Goal: Information Seeking & Learning: Learn about a topic

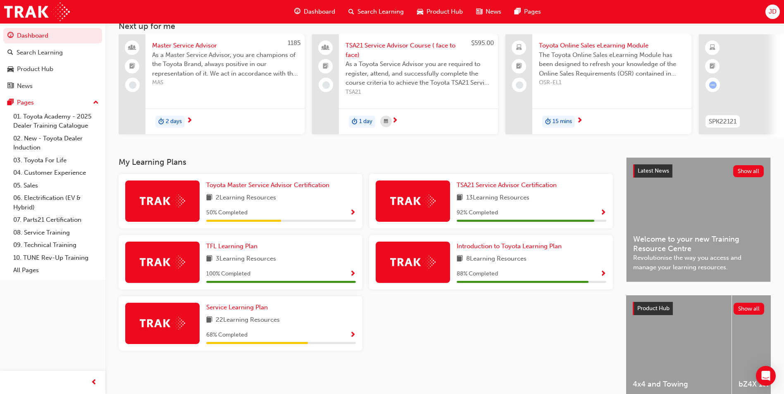
scroll to position [83, 0]
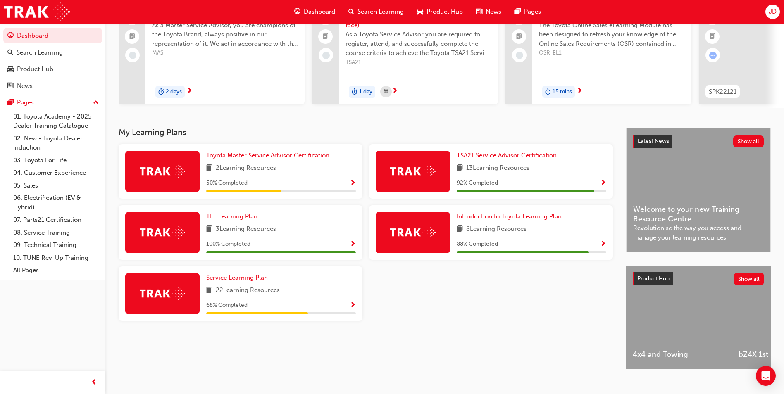
click at [242, 282] on span "Service Learning Plan" at bounding box center [237, 277] width 62 height 7
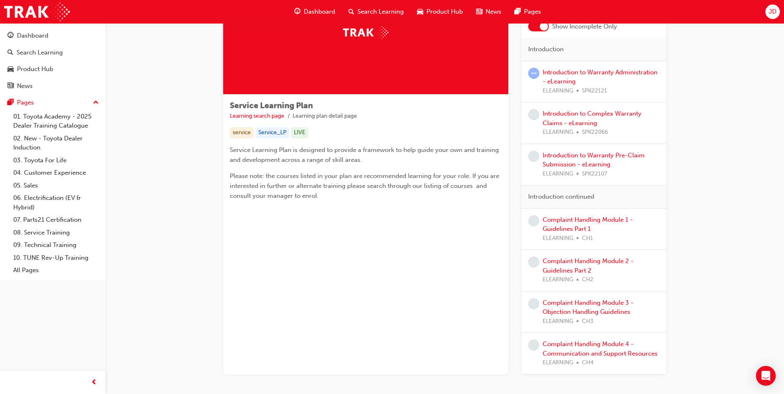
scroll to position [72, 0]
click at [564, 74] on link "Introduction to Warranty Administration - eLearning" at bounding box center [600, 77] width 115 height 17
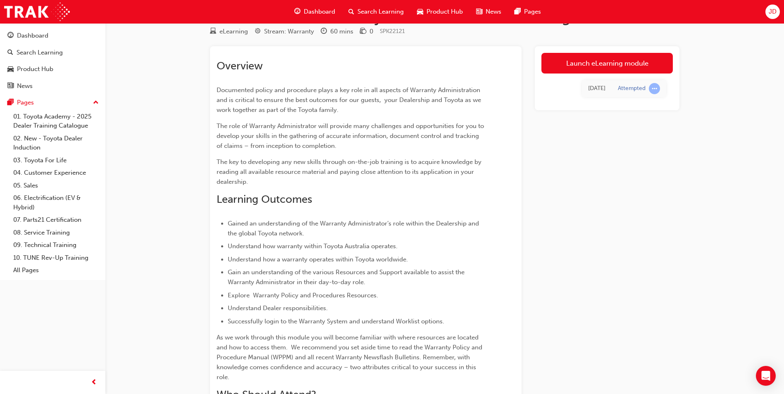
scroll to position [41, 0]
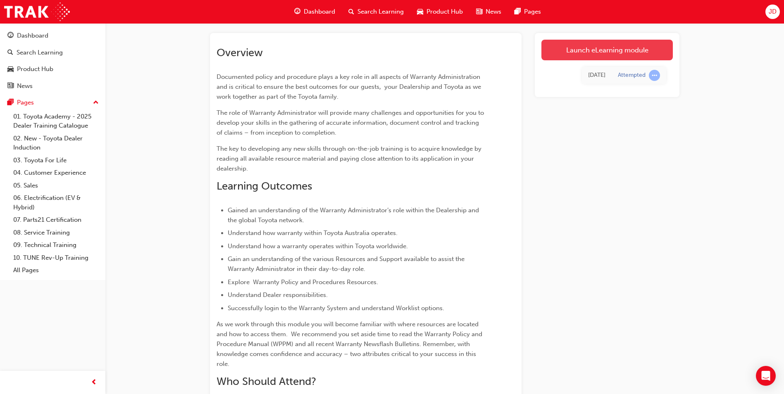
click at [612, 54] on link "Launch eLearning module" at bounding box center [607, 50] width 131 height 21
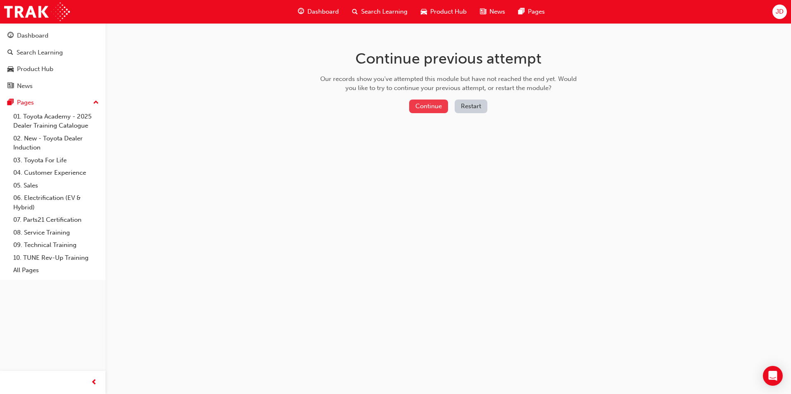
click at [445, 109] on button "Continue" at bounding box center [428, 107] width 39 height 14
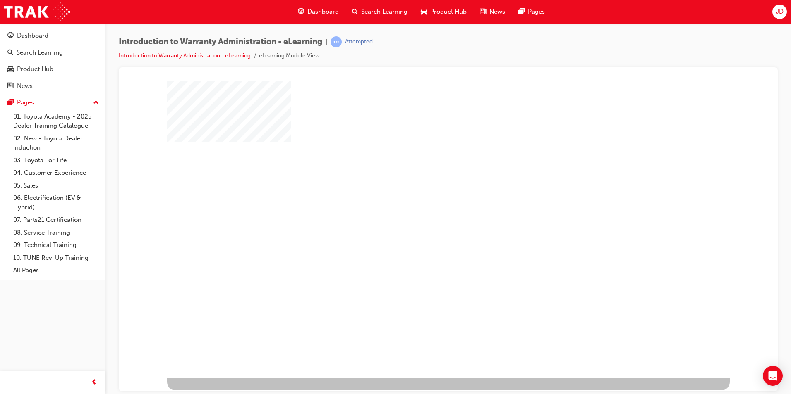
click at [424, 205] on div "play" at bounding box center [424, 205] width 0 height 0
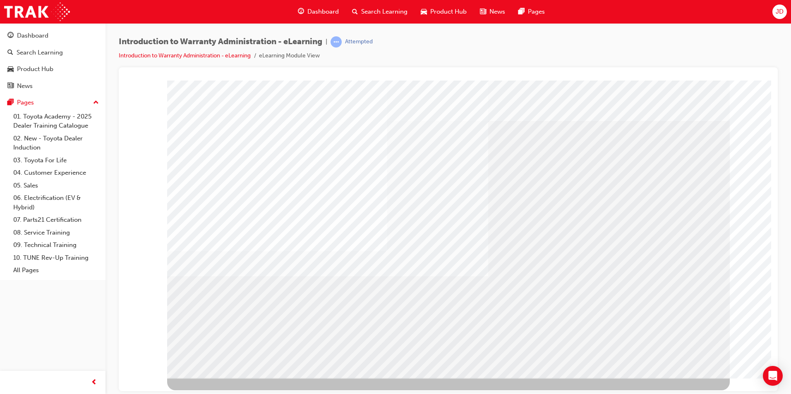
drag, startPoint x: 321, startPoint y: 311, endPoint x: 339, endPoint y: 214, distance: 98.4
drag, startPoint x: 327, startPoint y: 110, endPoint x: 557, endPoint y: 94, distance: 229.6
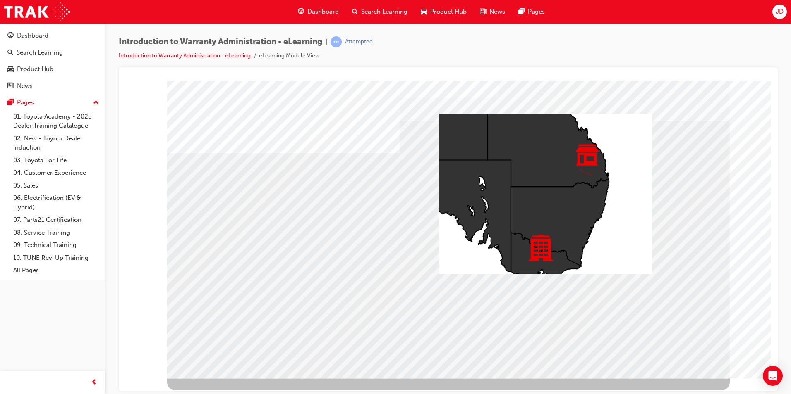
drag, startPoint x: 202, startPoint y: 283, endPoint x: 207, endPoint y: 289, distance: 8.3
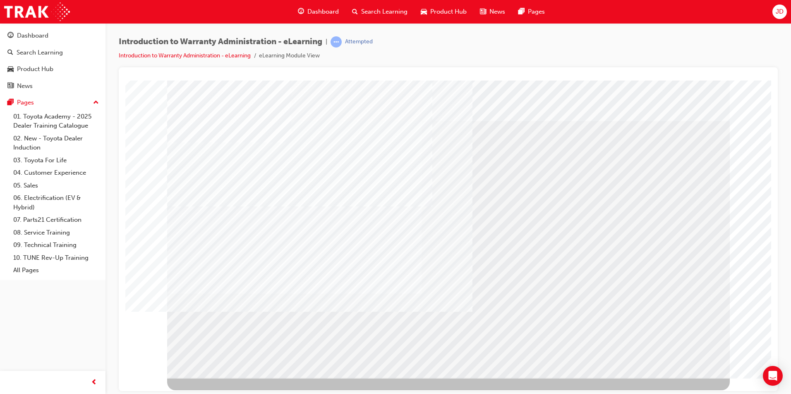
drag, startPoint x: 613, startPoint y: 226, endPoint x: 616, endPoint y: 231, distance: 6.0
drag, startPoint x: 236, startPoint y: 209, endPoint x: 291, endPoint y: 282, distance: 92.4
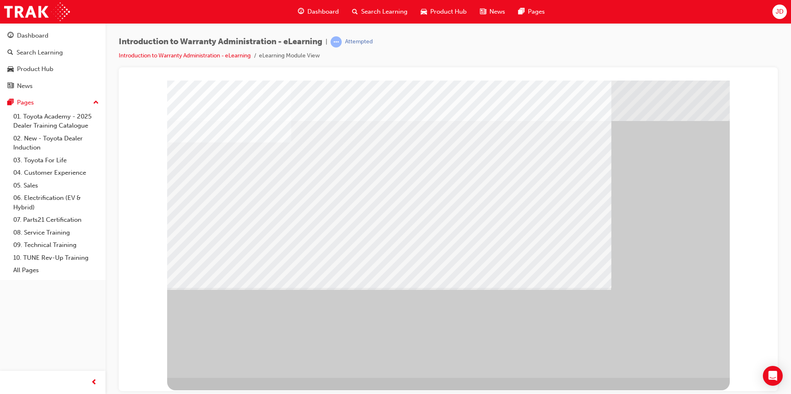
drag, startPoint x: 358, startPoint y: 164, endPoint x: 445, endPoint y: 198, distance: 92.7
click at [435, 208] on div at bounding box center [448, 229] width 562 height 298
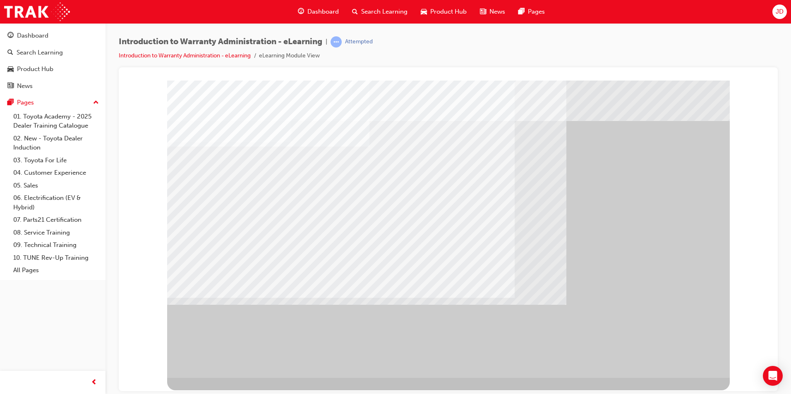
drag, startPoint x: 549, startPoint y: 207, endPoint x: 561, endPoint y: 207, distance: 11.6
drag, startPoint x: 528, startPoint y: 198, endPoint x: 670, endPoint y: 290, distance: 169.8
click at [670, 290] on div at bounding box center [448, 229] width 562 height 298
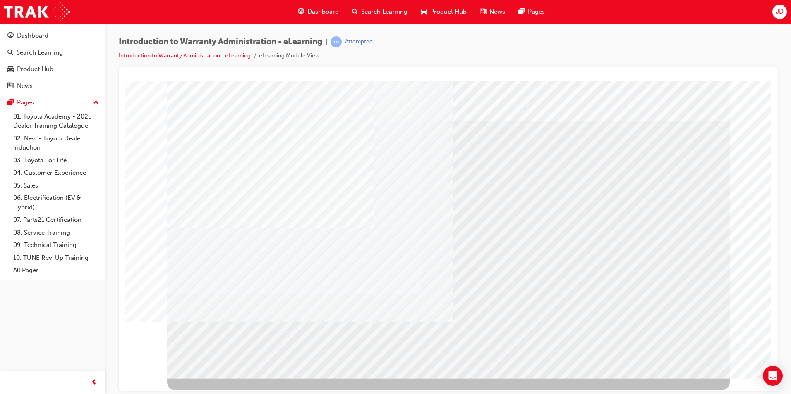
drag, startPoint x: 535, startPoint y: 177, endPoint x: 549, endPoint y: 258, distance: 81.8
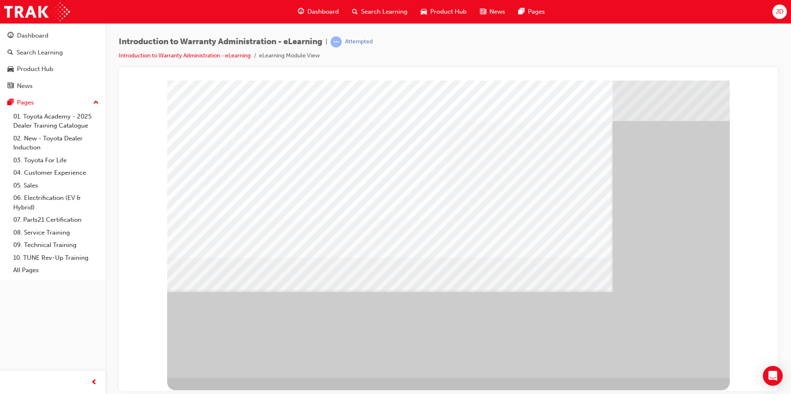
drag, startPoint x: 424, startPoint y: 160, endPoint x: 432, endPoint y: 303, distance: 142.4
click at [426, 302] on div at bounding box center [448, 229] width 562 height 298
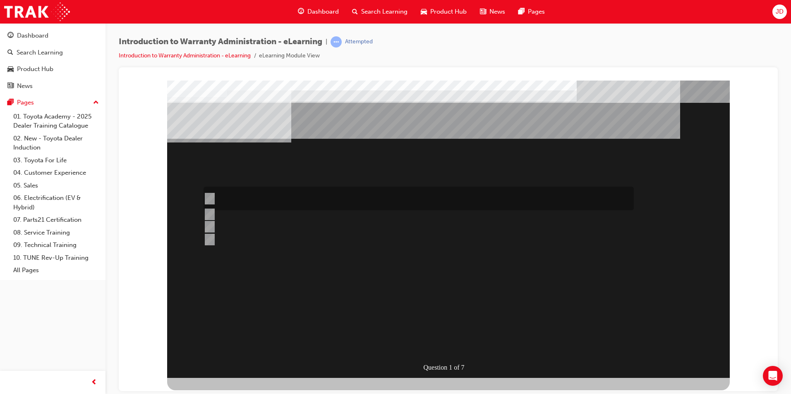
click at [290, 201] on div at bounding box center [416, 199] width 430 height 24
radio input "true"
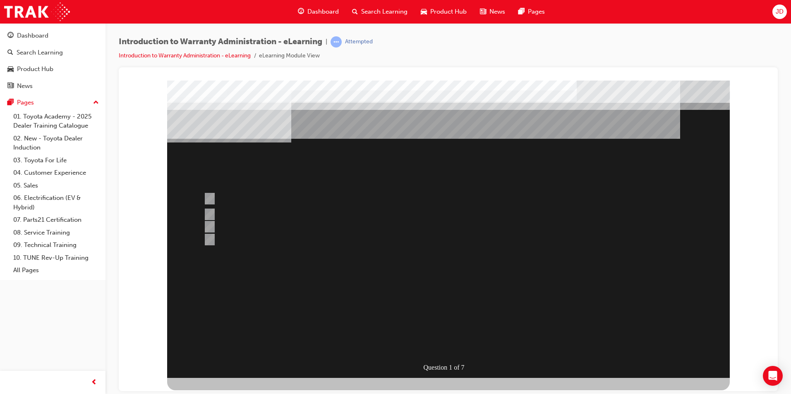
click at [514, 312] on div at bounding box center [448, 229] width 562 height 298
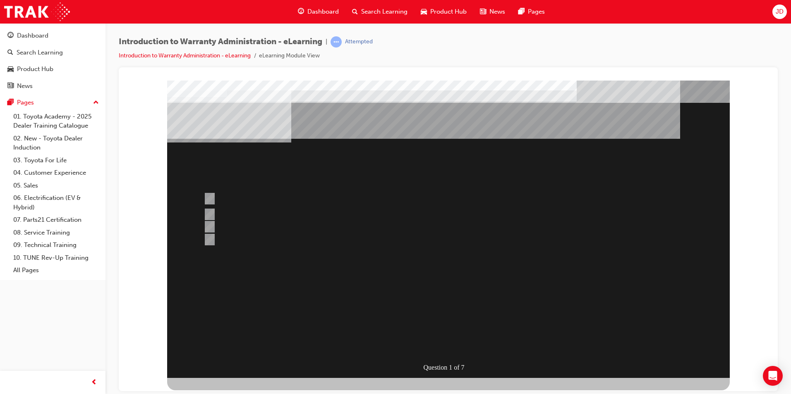
click at [580, 263] on div "Question 1 of 7" at bounding box center [448, 229] width 562 height 298
click at [240, 227] on div at bounding box center [416, 232] width 430 height 22
radio input "true"
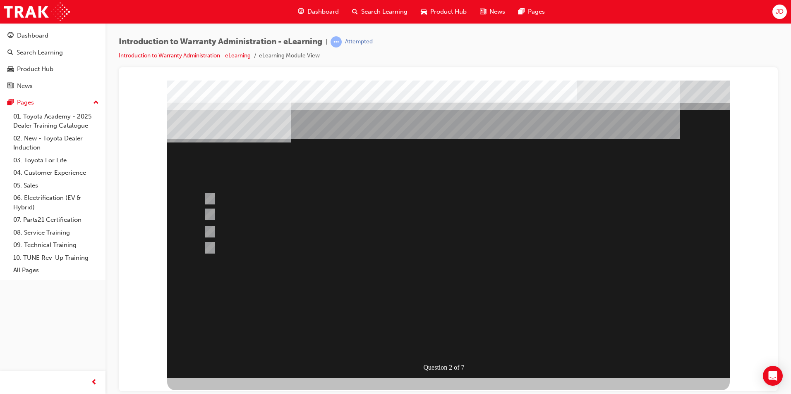
click at [512, 294] on div at bounding box center [448, 229] width 562 height 298
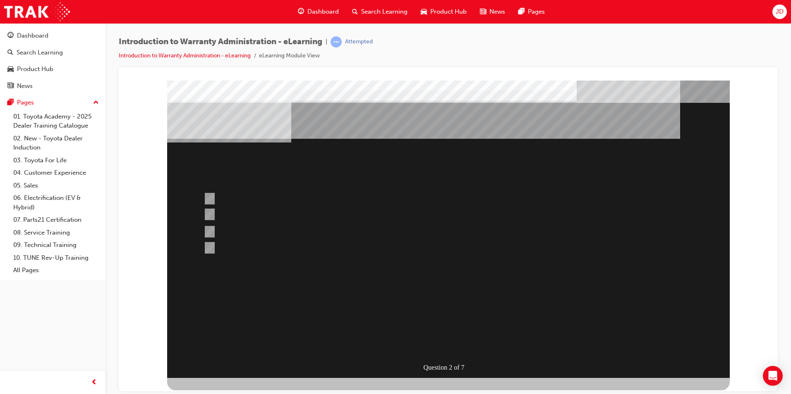
click at [497, 276] on div "Question 2 of 7" at bounding box center [448, 229] width 562 height 298
click at [213, 230] on div at bounding box center [416, 233] width 430 height 24
radio input "true"
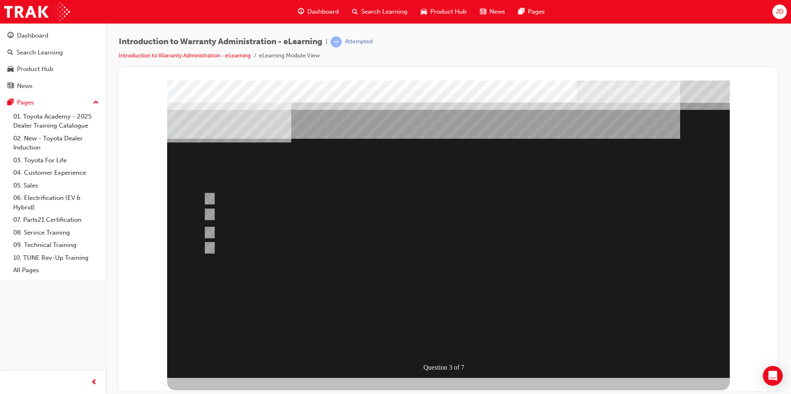
click at [538, 288] on div at bounding box center [448, 229] width 562 height 298
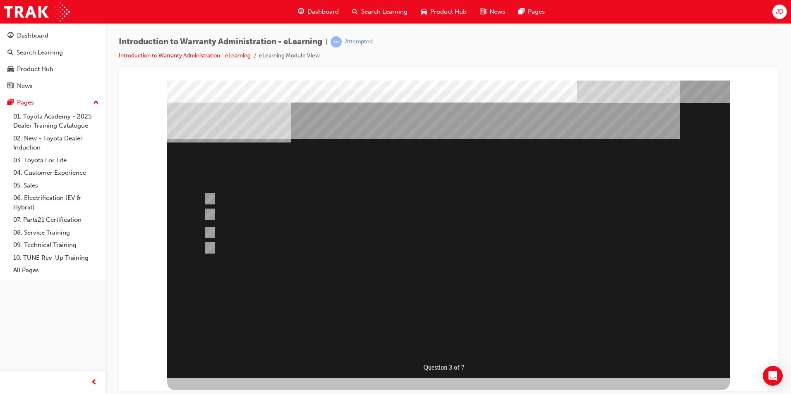
click at [479, 258] on div "Question 3 of 7" at bounding box center [448, 229] width 562 height 298
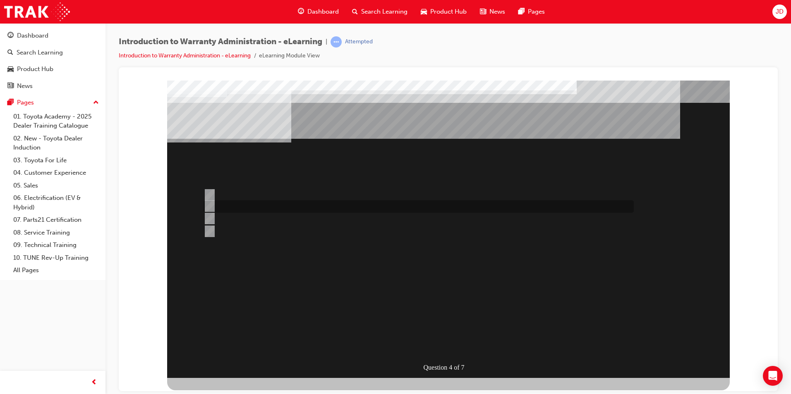
click at [310, 204] on div at bounding box center [416, 207] width 430 height 12
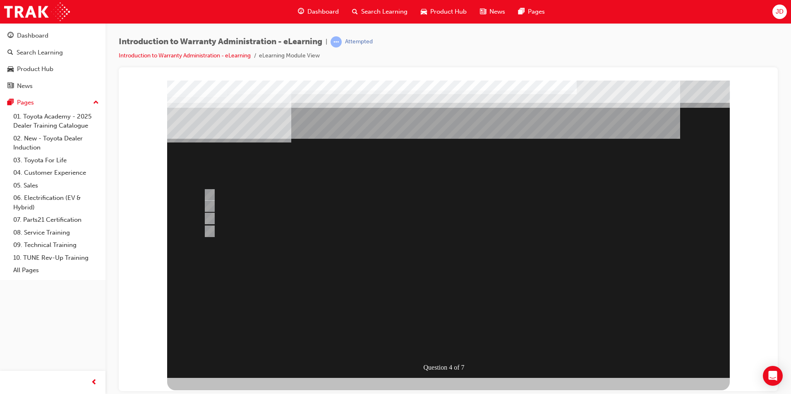
click at [251, 221] on div at bounding box center [448, 229] width 562 height 298
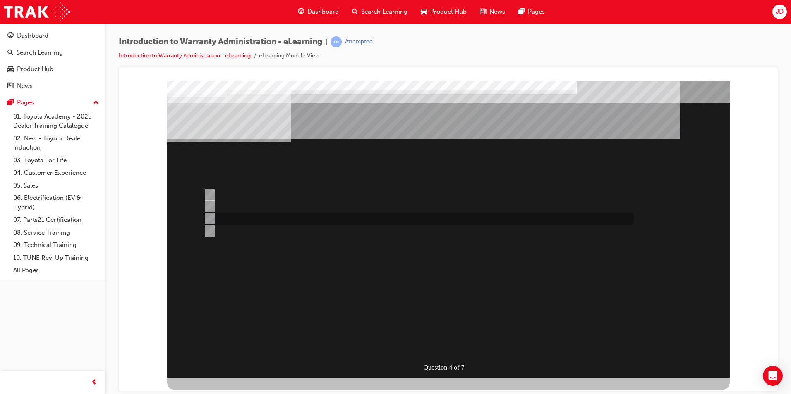
click at [272, 217] on div at bounding box center [416, 219] width 430 height 12
radio input "false"
radio input "true"
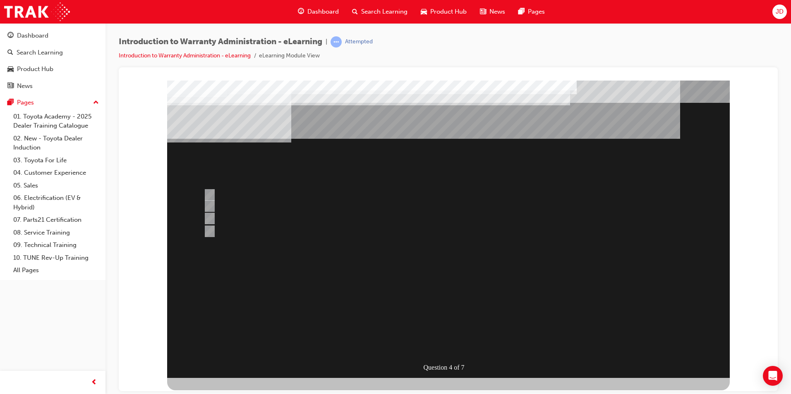
click at [497, 291] on div at bounding box center [448, 229] width 562 height 298
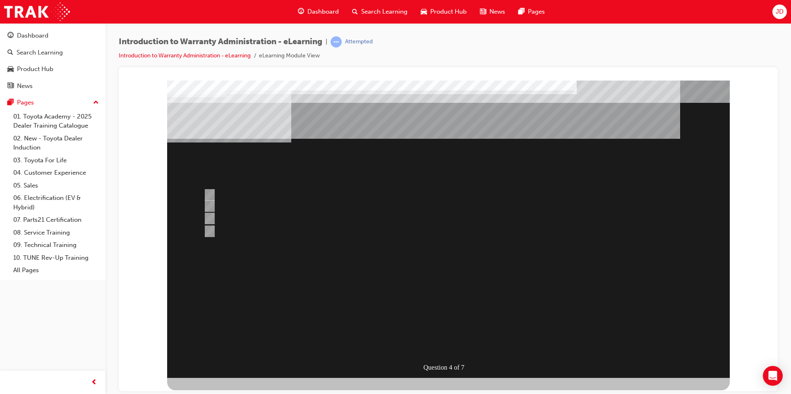
click at [389, 260] on div "Question 4 of 7" at bounding box center [448, 229] width 562 height 298
click at [248, 227] on div at bounding box center [416, 231] width 430 height 12
radio input "true"
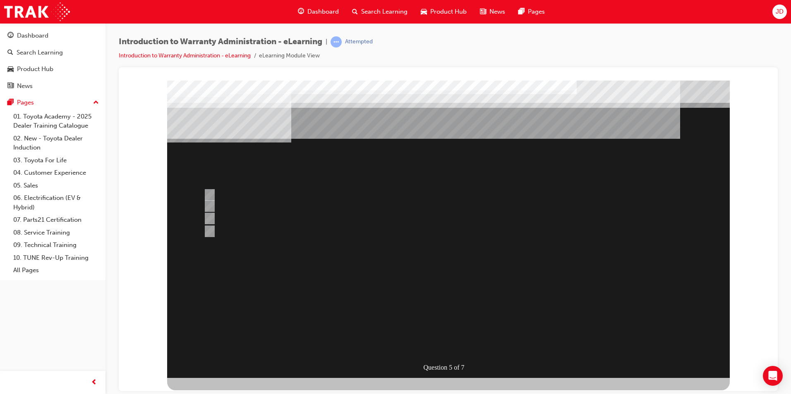
click at [239, 213] on div at bounding box center [448, 229] width 562 height 298
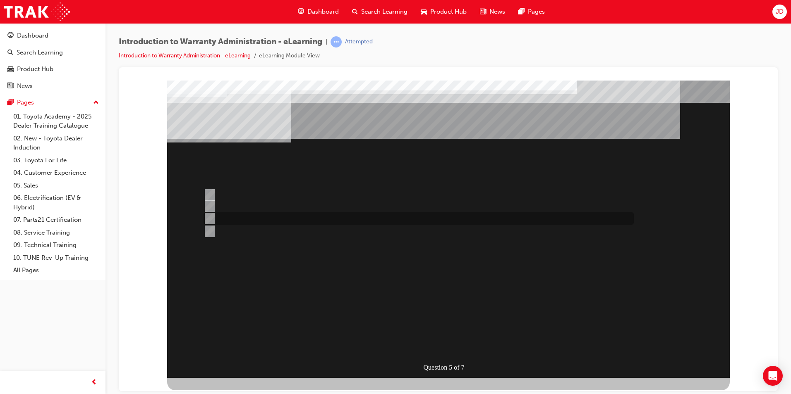
click at [208, 215] on input "All Claims submitted via WiNpaq are auto settled." at bounding box center [207, 218] width 9 height 9
radio input "true"
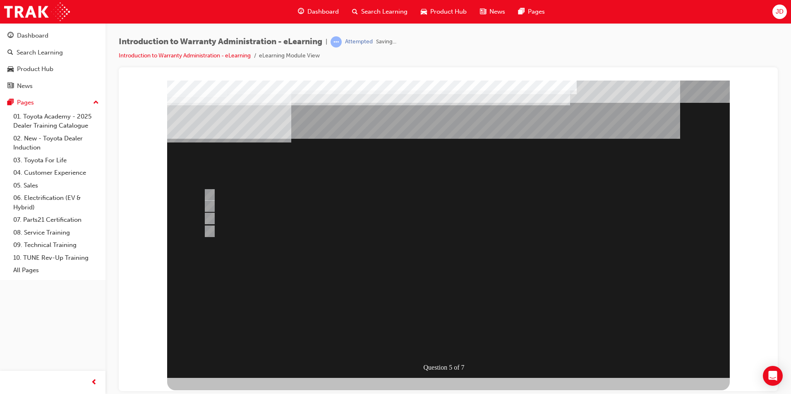
click at [456, 275] on div at bounding box center [448, 229] width 562 height 298
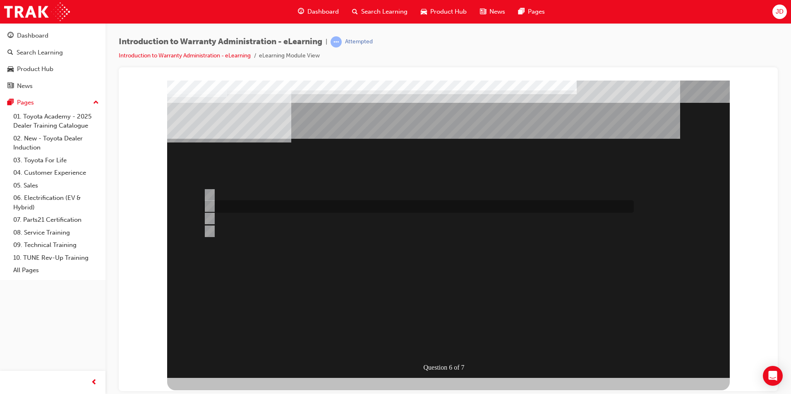
click at [312, 204] on div at bounding box center [416, 207] width 430 height 12
radio input "true"
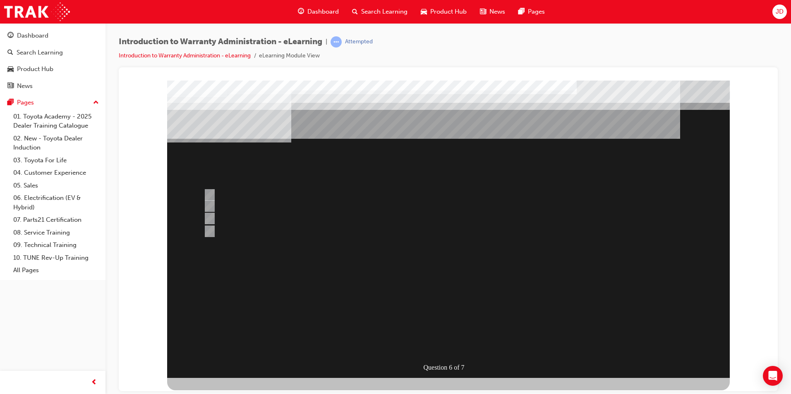
click at [510, 295] on div at bounding box center [448, 229] width 562 height 298
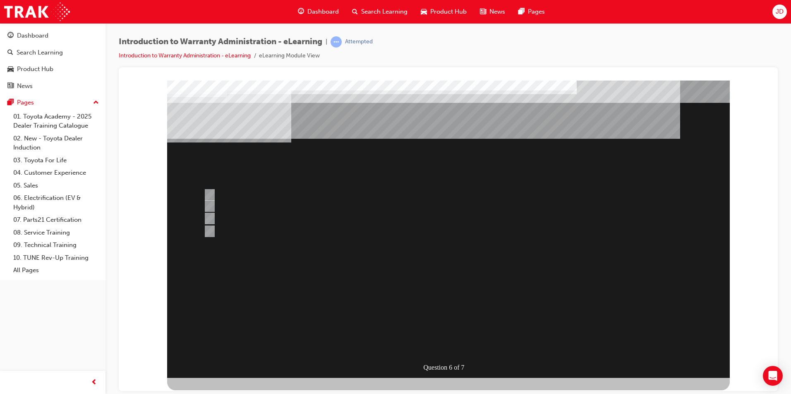
click at [521, 246] on div "Question 6 of 7" at bounding box center [448, 229] width 562 height 298
click at [296, 209] on div at bounding box center [416, 212] width 430 height 23
radio input "true"
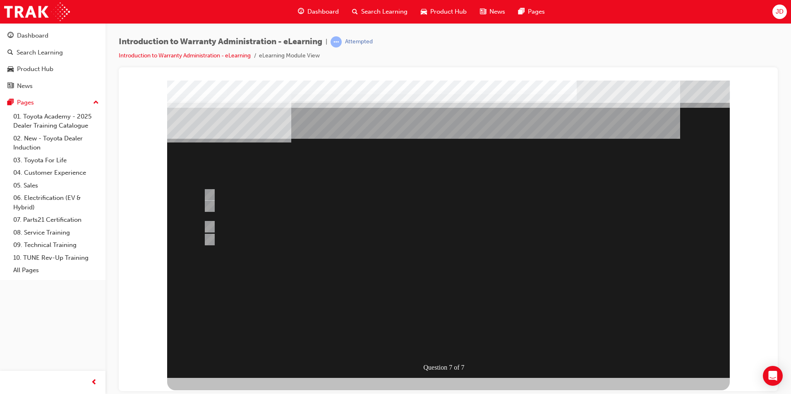
click at [268, 226] on div at bounding box center [448, 229] width 562 height 298
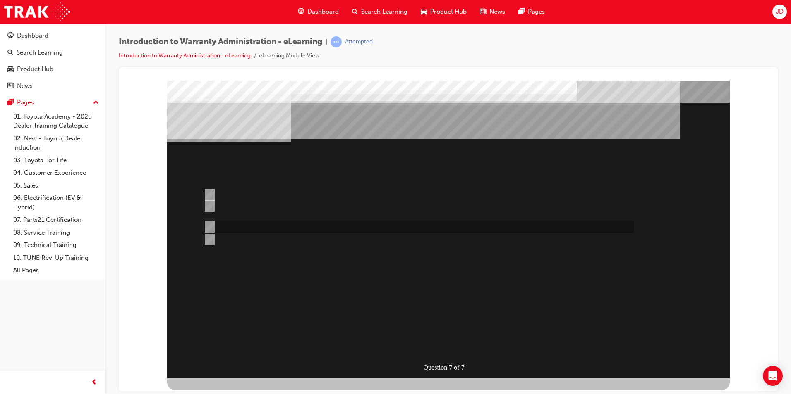
click at [212, 225] on input "The WPPM is searchable via both menu & “word” search." at bounding box center [207, 226] width 9 height 9
radio input "true"
click at [451, 294] on div at bounding box center [448, 229] width 562 height 298
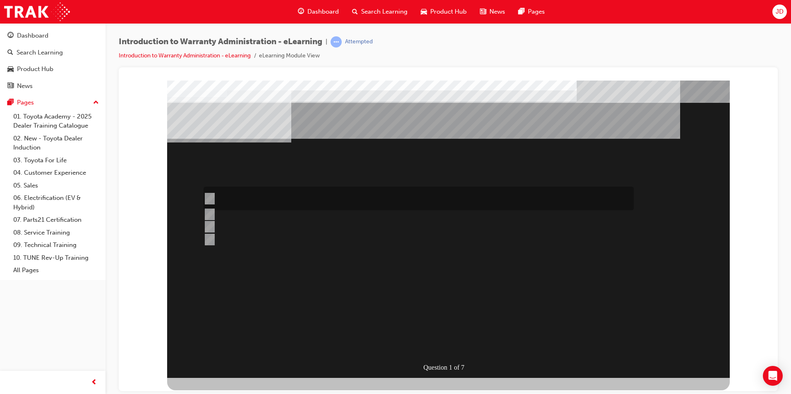
click at [279, 196] on div at bounding box center [416, 199] width 430 height 24
radio input "true"
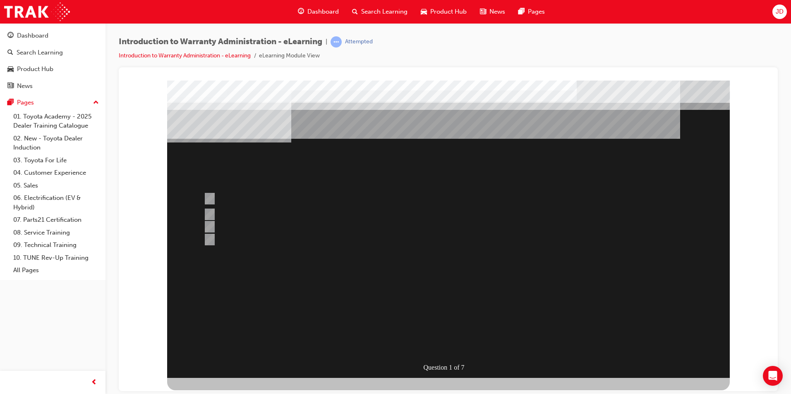
click at [452, 287] on div at bounding box center [448, 229] width 562 height 298
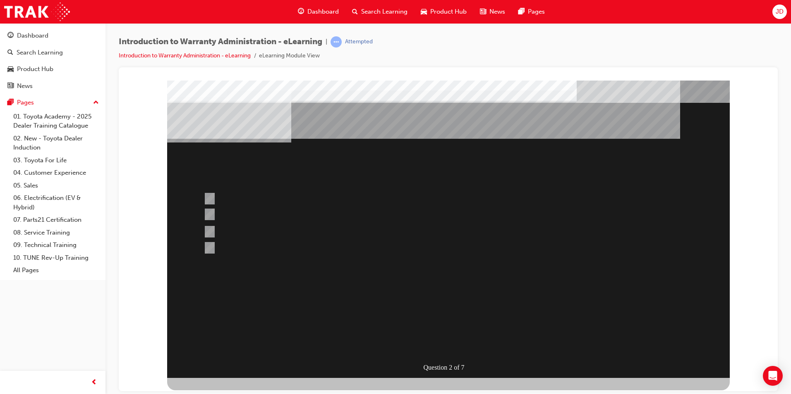
click at [476, 265] on div "Question 2 of 7" at bounding box center [448, 229] width 562 height 298
click at [277, 231] on div at bounding box center [416, 232] width 430 height 22
radio input "true"
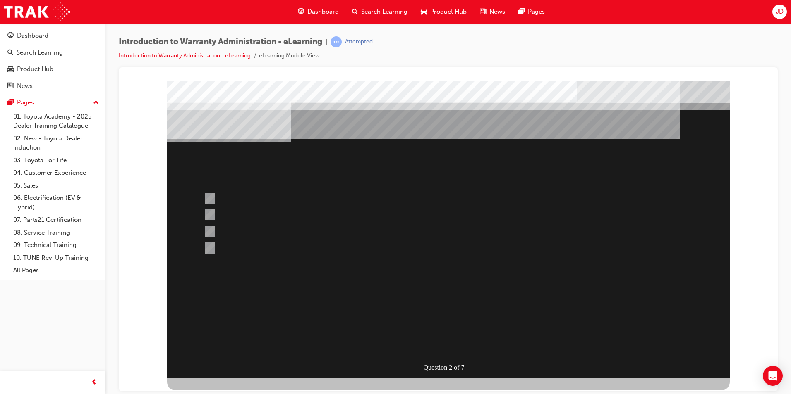
click at [453, 299] on div at bounding box center [448, 229] width 562 height 298
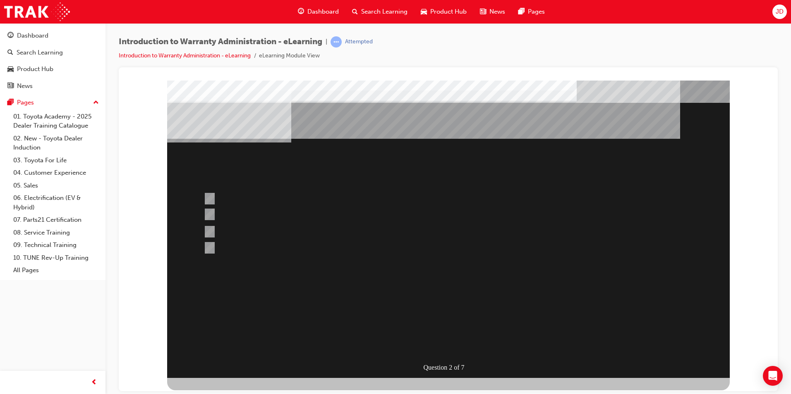
click at [510, 266] on div "Question 2 of 7" at bounding box center [448, 229] width 562 height 298
click at [310, 222] on div at bounding box center [416, 233] width 430 height 24
radio input "true"
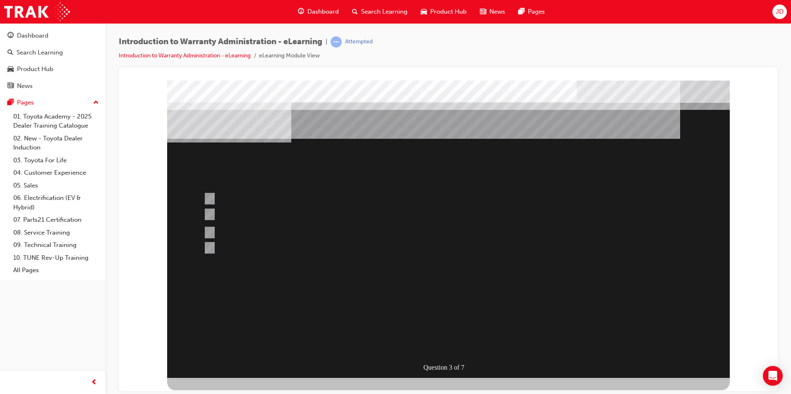
click at [501, 304] on div at bounding box center [448, 229] width 562 height 298
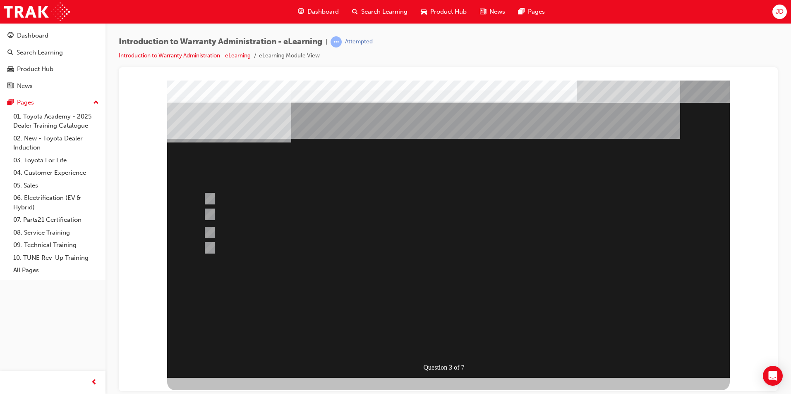
click at [523, 292] on div "Question 3 of 7" at bounding box center [448, 229] width 562 height 298
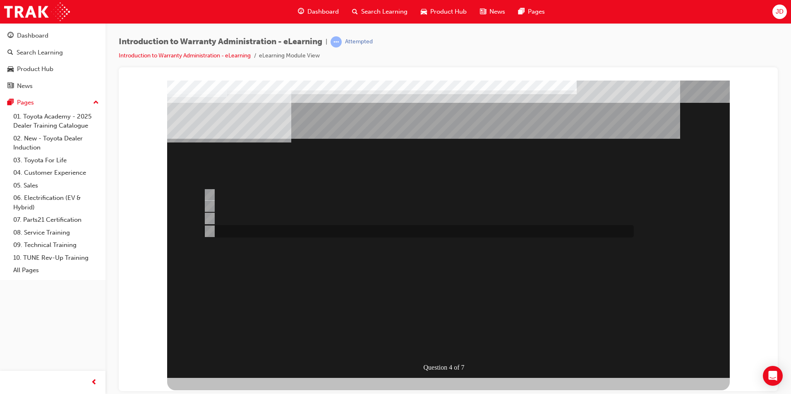
click at [335, 230] on div at bounding box center [416, 231] width 430 height 12
radio input "true"
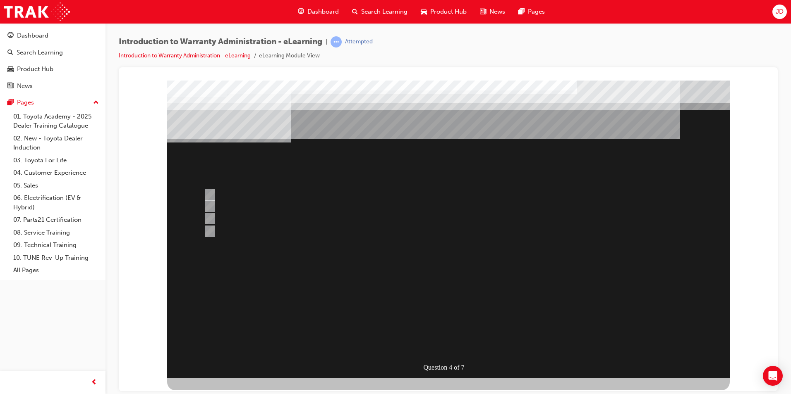
click at [544, 290] on div at bounding box center [448, 229] width 562 height 298
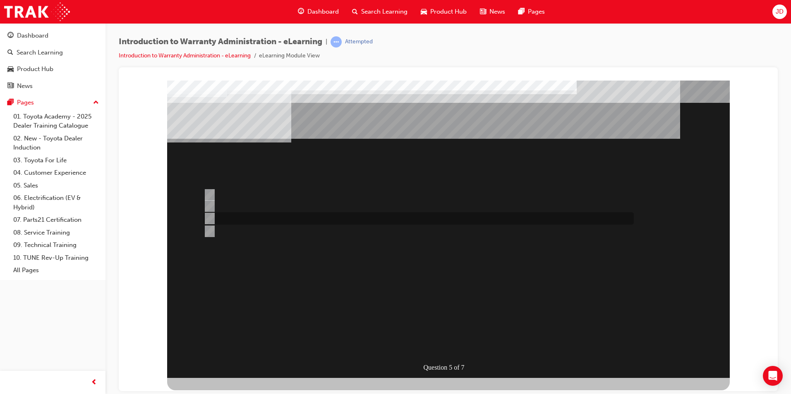
click at [268, 213] on div at bounding box center [416, 219] width 430 height 12
radio input "true"
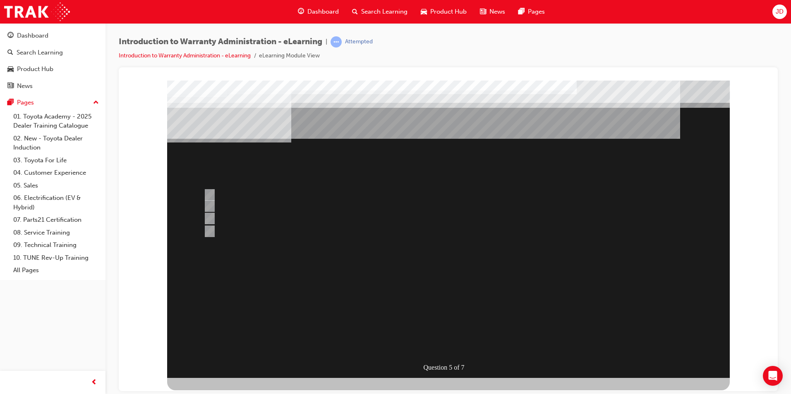
click at [212, 192] on div at bounding box center [448, 229] width 562 height 298
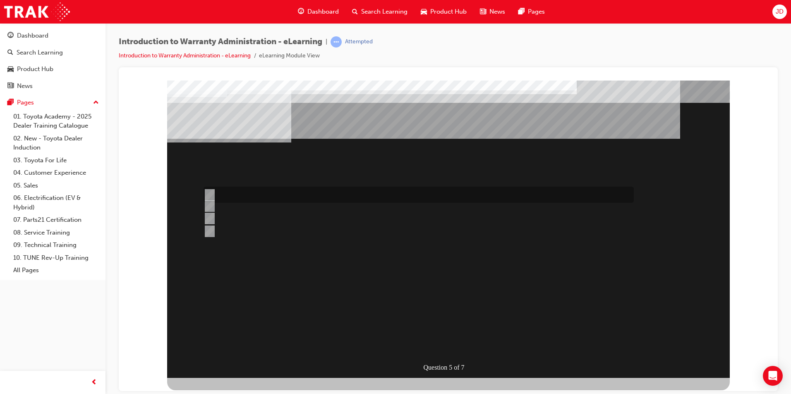
click at [207, 193] on input "> 90%" at bounding box center [207, 195] width 9 height 9
radio input "true"
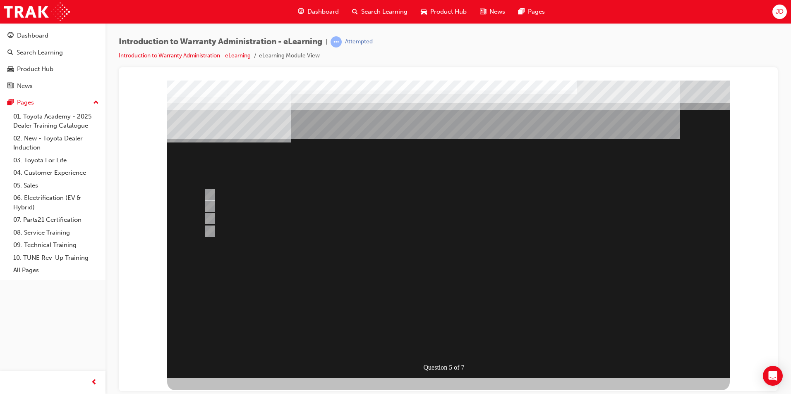
click at [457, 294] on div at bounding box center [448, 229] width 562 height 298
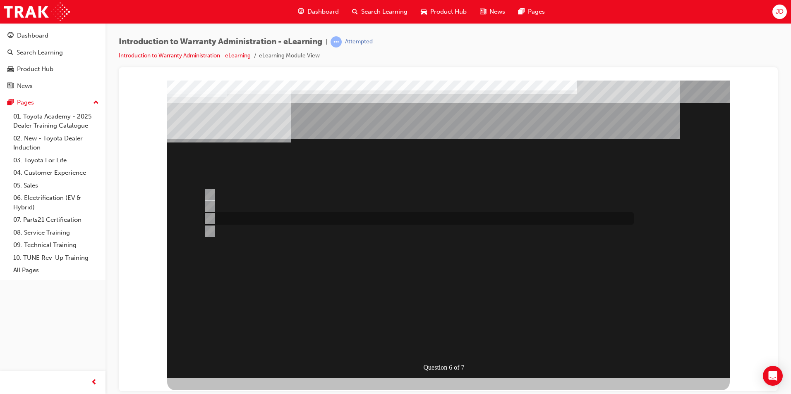
click at [215, 217] on div at bounding box center [416, 219] width 430 height 12
radio input "true"
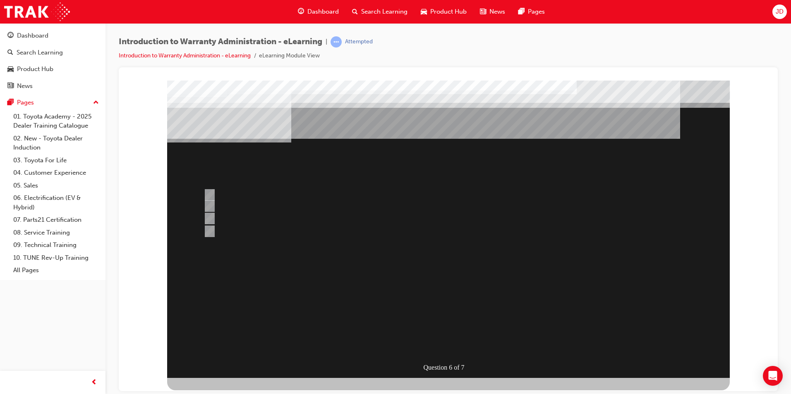
click at [267, 204] on div at bounding box center [448, 229] width 562 height 298
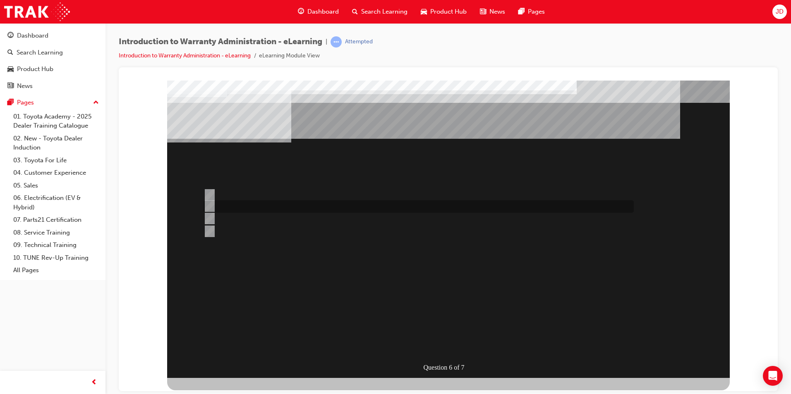
click at [210, 203] on input "The Warranty Policy & Procedures Manual." at bounding box center [207, 206] width 9 height 9
radio input "true"
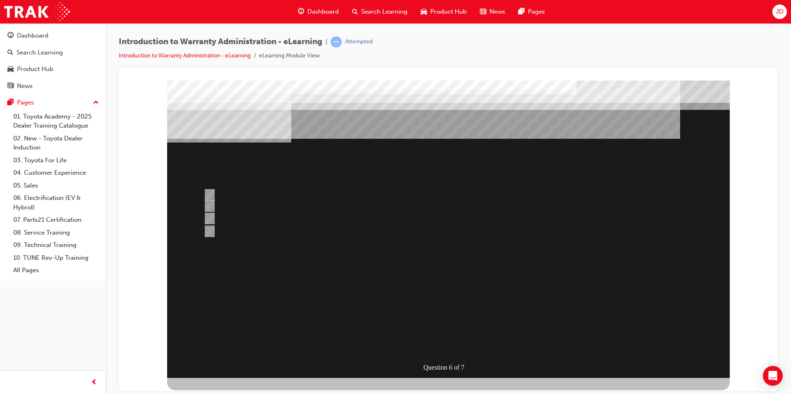
click at [466, 297] on div at bounding box center [448, 229] width 562 height 298
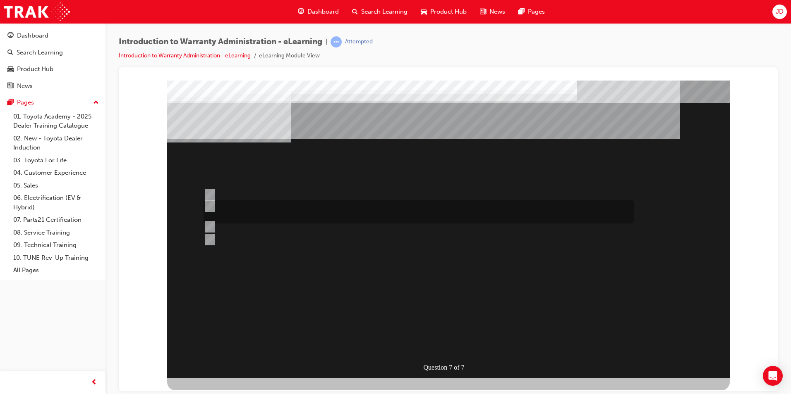
click at [294, 210] on div at bounding box center [416, 212] width 430 height 23
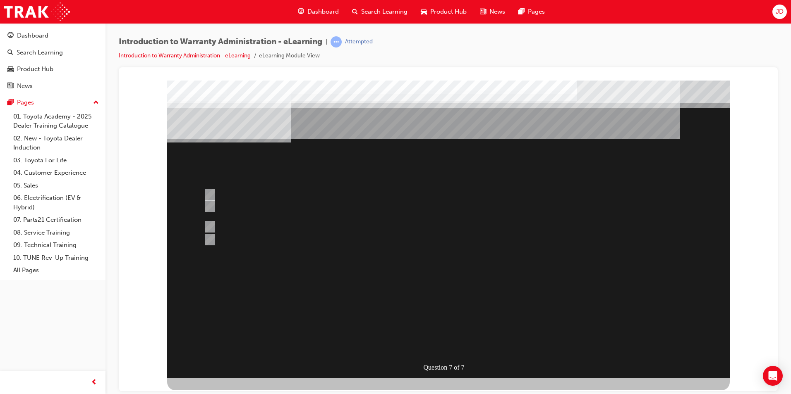
click at [342, 280] on div at bounding box center [448, 229] width 562 height 298
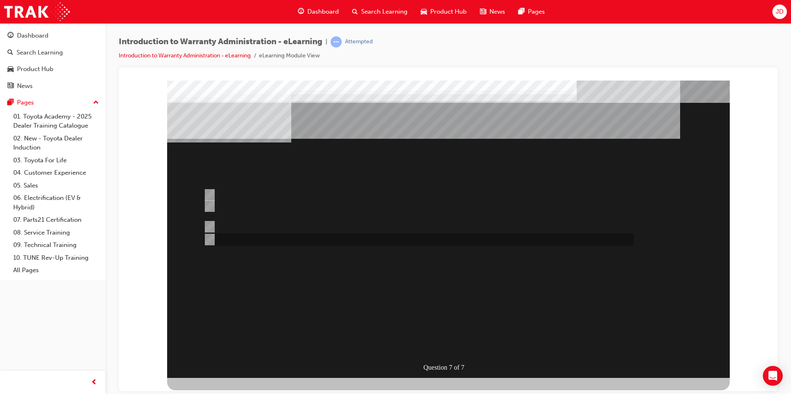
click at [292, 239] on div at bounding box center [416, 240] width 430 height 12
radio input "false"
radio input "true"
click at [416, 307] on div at bounding box center [448, 229] width 562 height 298
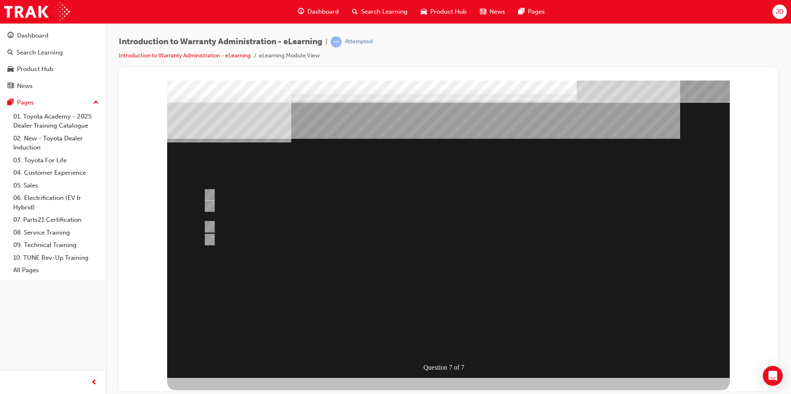
click at [509, 261] on div "Question 7 of 7" at bounding box center [448, 229] width 562 height 298
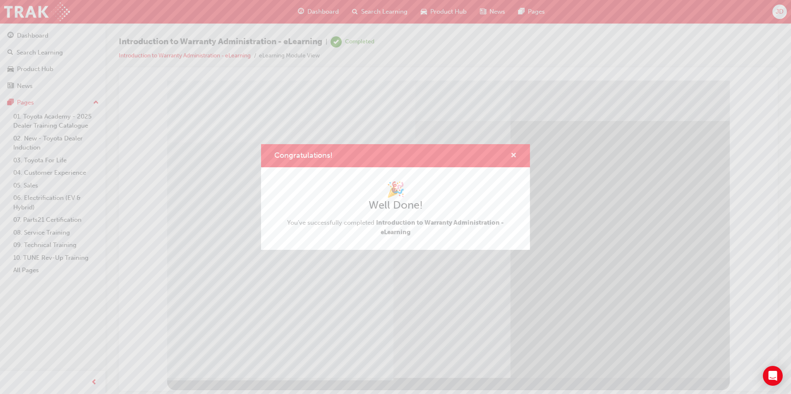
click at [512, 157] on span "cross-icon" at bounding box center [513, 156] width 6 height 7
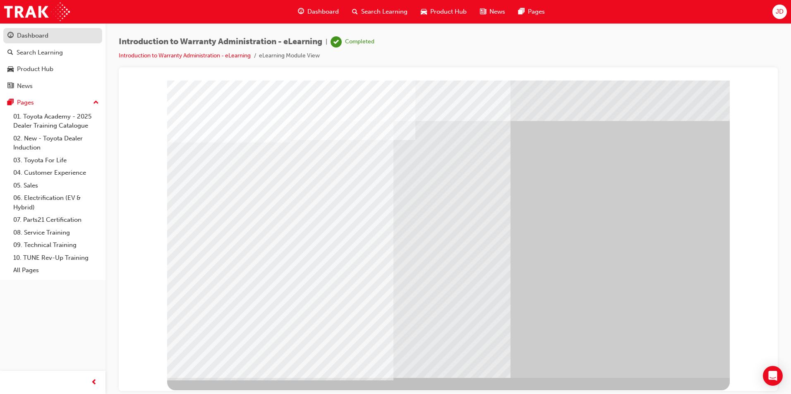
click at [62, 42] on link "Dashboard" at bounding box center [52, 35] width 99 height 15
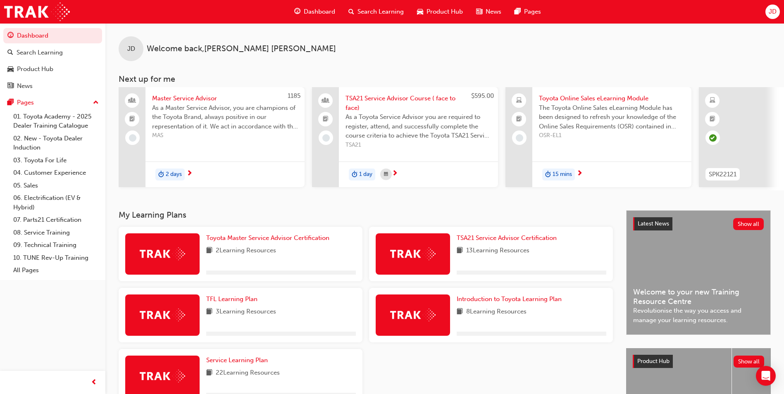
scroll to position [41, 0]
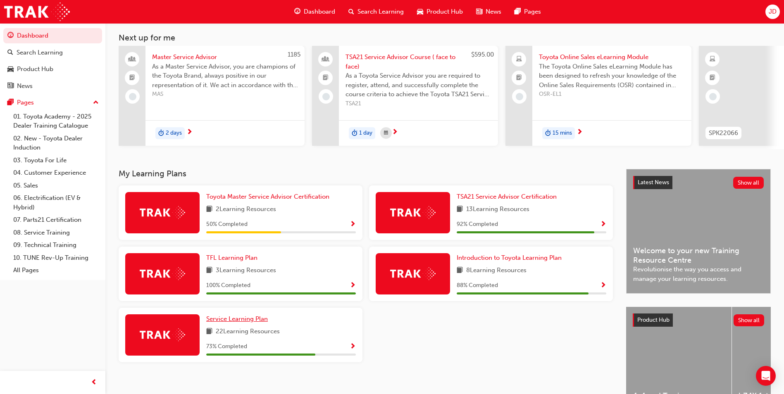
click at [243, 322] on span "Service Learning Plan" at bounding box center [237, 318] width 62 height 7
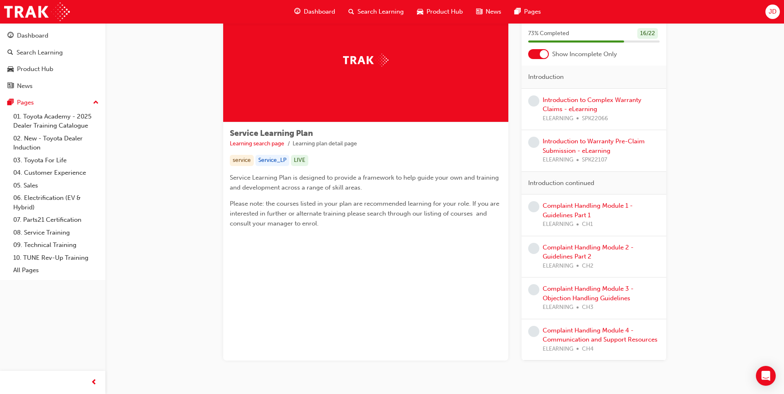
scroll to position [30, 0]
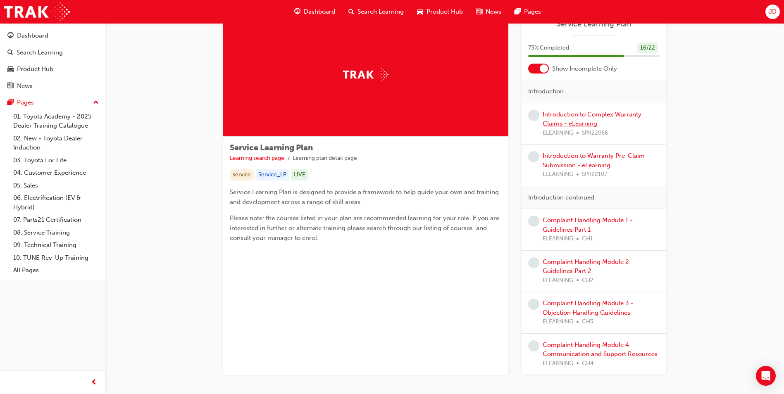
click at [583, 121] on link "Introduction to Complex Warranty Claims - eLearning" at bounding box center [592, 119] width 99 height 17
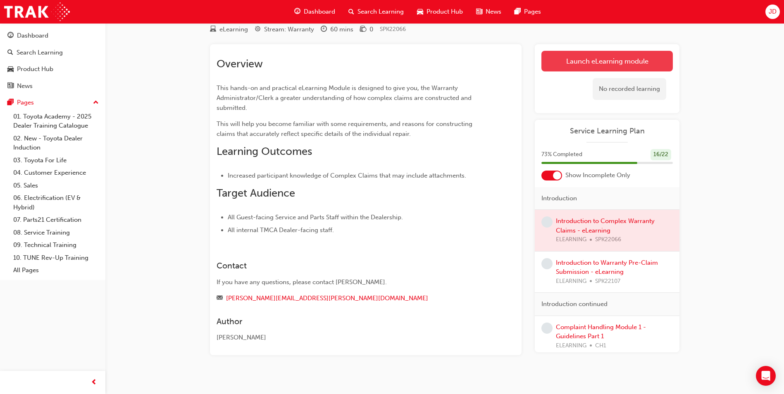
click at [598, 62] on link "Launch eLearning module" at bounding box center [607, 61] width 131 height 21
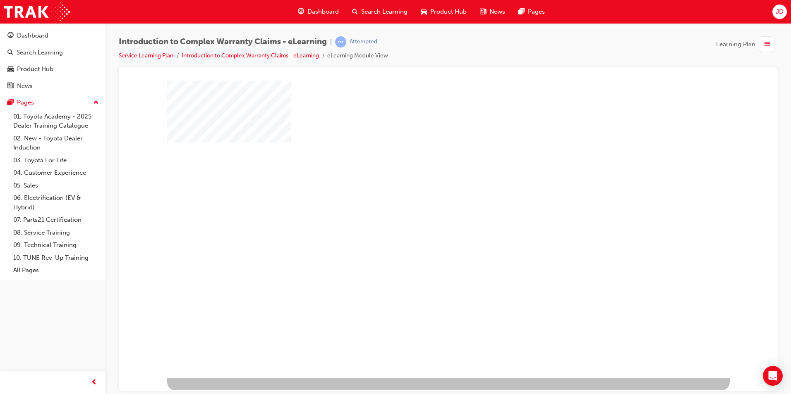
click at [424, 205] on div "play" at bounding box center [424, 205] width 0 height 0
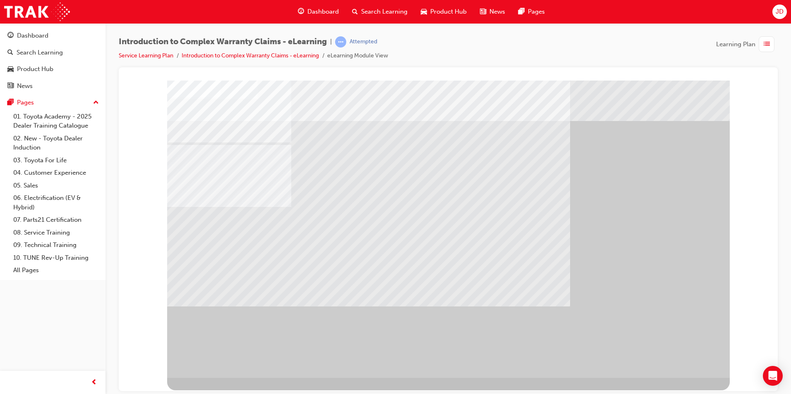
drag, startPoint x: 423, startPoint y: 175, endPoint x: 428, endPoint y: 175, distance: 4.5
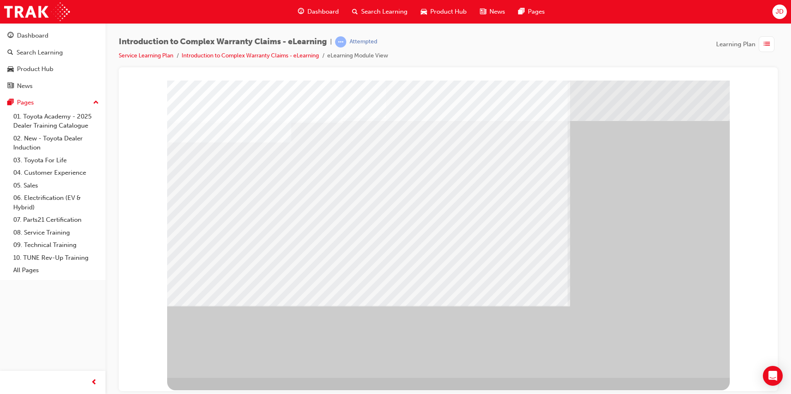
drag, startPoint x: 343, startPoint y: 221, endPoint x: 430, endPoint y: 228, distance: 87.5
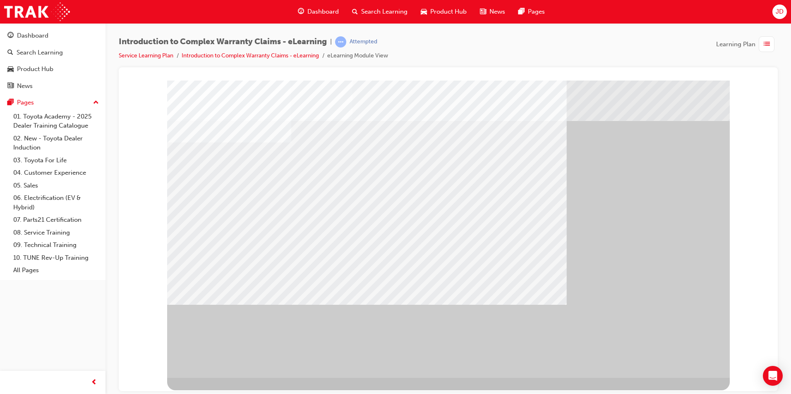
drag, startPoint x: 269, startPoint y: 232, endPoint x: 313, endPoint y: 256, distance: 50.0
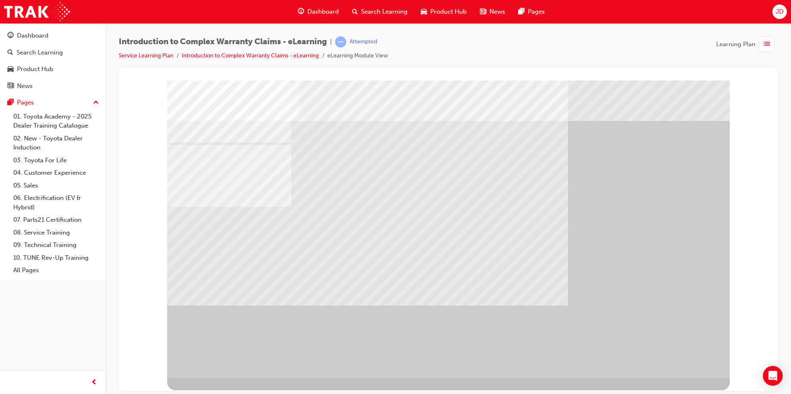
drag, startPoint x: 284, startPoint y: 245, endPoint x: 296, endPoint y: 242, distance: 12.6
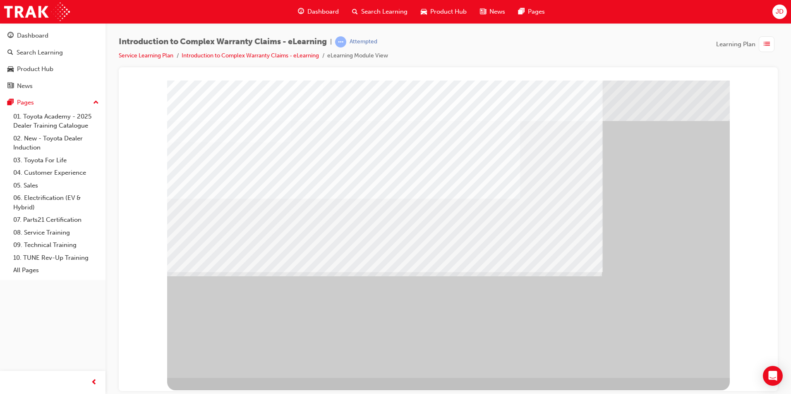
drag, startPoint x: 396, startPoint y: 213, endPoint x: 423, endPoint y: 276, distance: 68.6
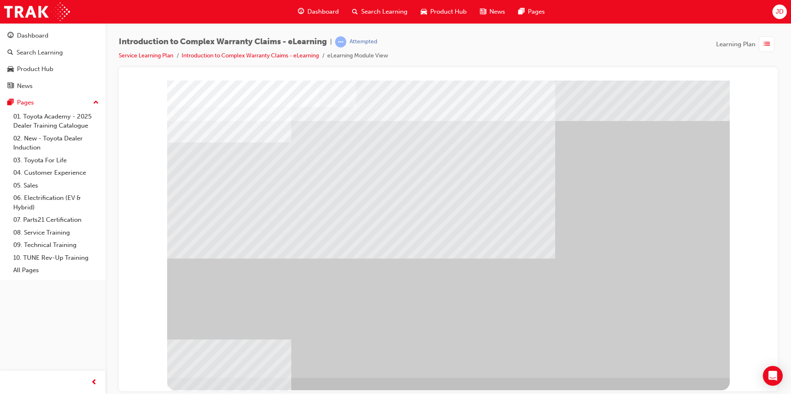
drag, startPoint x: 673, startPoint y: 360, endPoint x: 665, endPoint y: 353, distance: 10.6
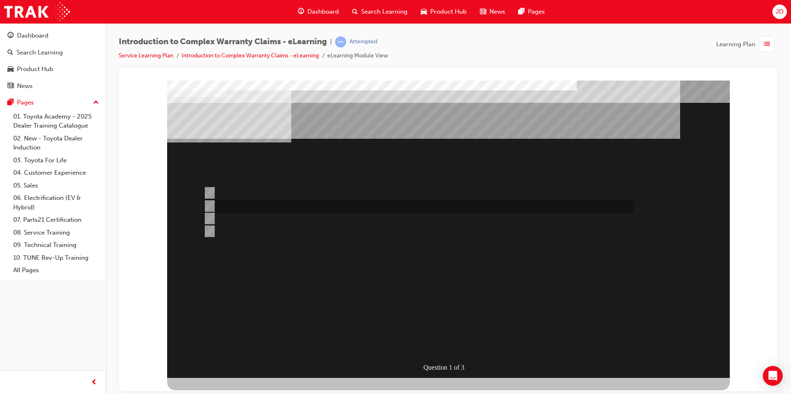
click at [313, 207] on div at bounding box center [416, 207] width 430 height 12
click at [385, 232] on div at bounding box center [416, 231] width 430 height 12
radio input "false"
radio input "true"
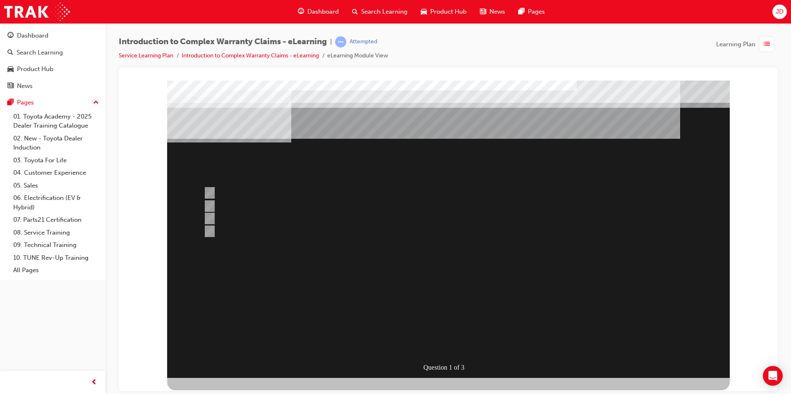
click at [307, 205] on div at bounding box center [448, 229] width 562 height 298
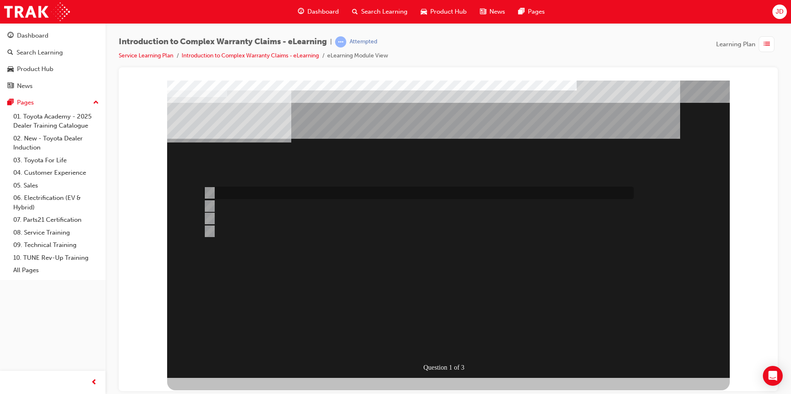
click at [215, 191] on div at bounding box center [416, 193] width 430 height 12
radio input "true"
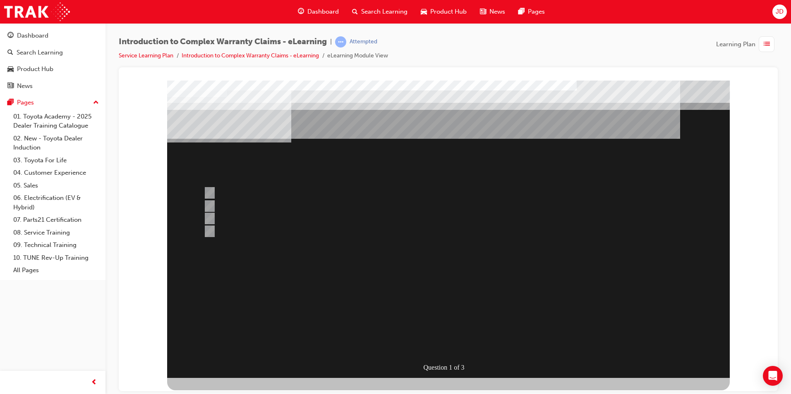
drag, startPoint x: 439, startPoint y: 306, endPoint x: 438, endPoint y: 291, distance: 14.5
click at [438, 303] on div at bounding box center [448, 229] width 562 height 298
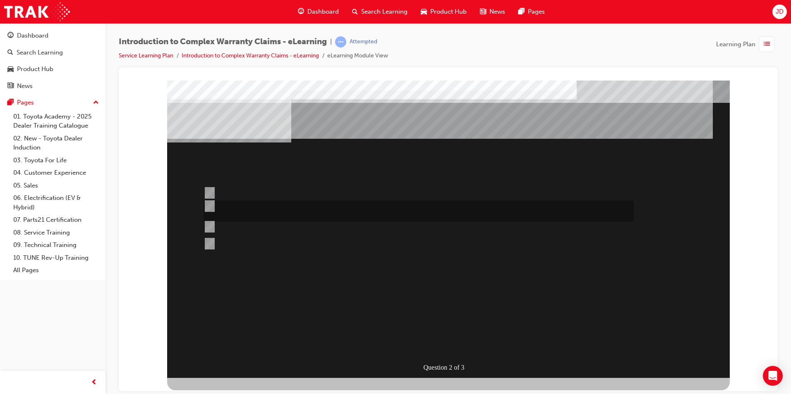
click at [208, 205] on input "Correct and consistent data input throughout the Claim ensures that costs are a…" at bounding box center [207, 206] width 9 height 9
radio input "true"
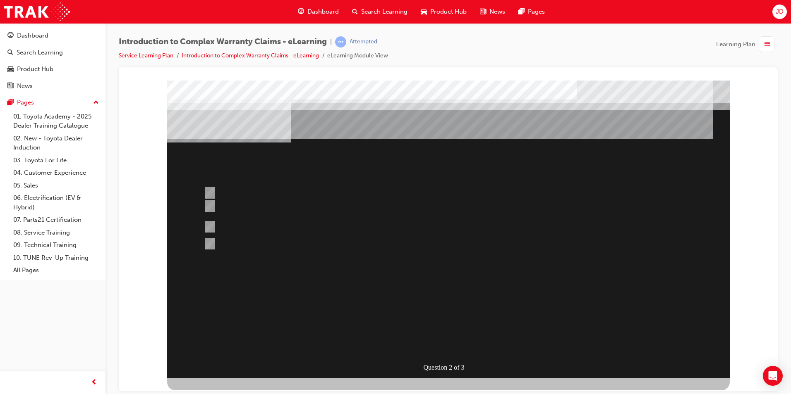
click at [471, 298] on div at bounding box center [448, 229] width 562 height 298
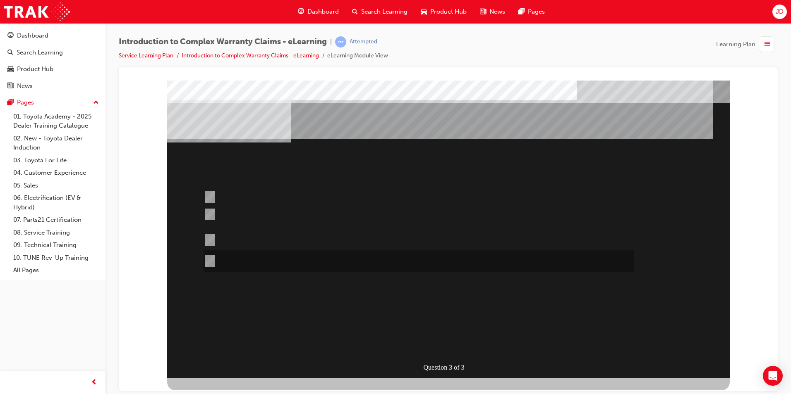
click at [417, 261] on div at bounding box center [416, 261] width 430 height 22
radio input "true"
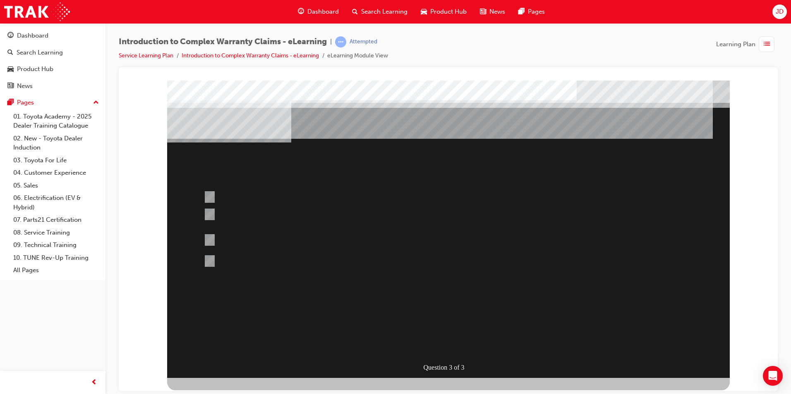
click at [253, 214] on div at bounding box center [448, 229] width 562 height 298
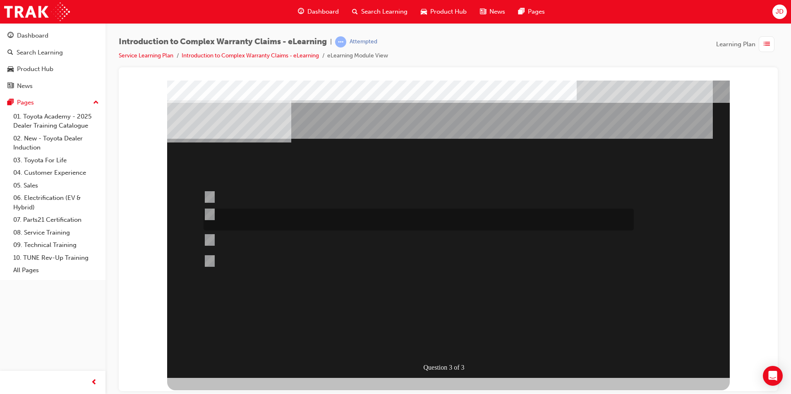
click at [205, 215] on input "Operation codes with a 7th character of “A through to M (& 0 through to 2)” are…" at bounding box center [207, 214] width 9 height 9
radio input "true"
click at [427, 310] on div at bounding box center [448, 229] width 562 height 298
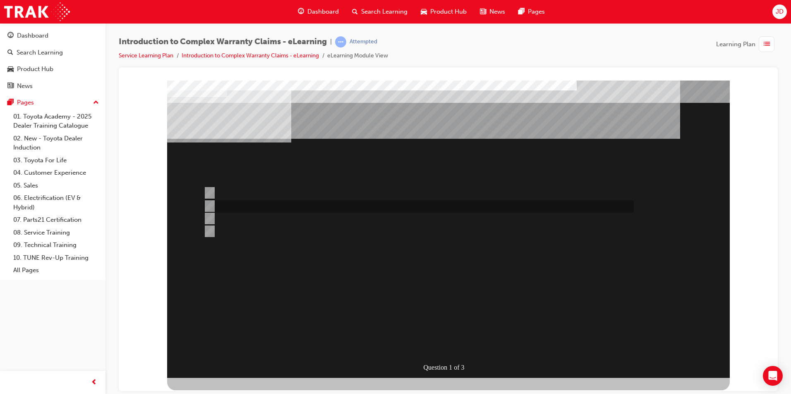
click at [334, 209] on div at bounding box center [416, 207] width 430 height 12
radio input "true"
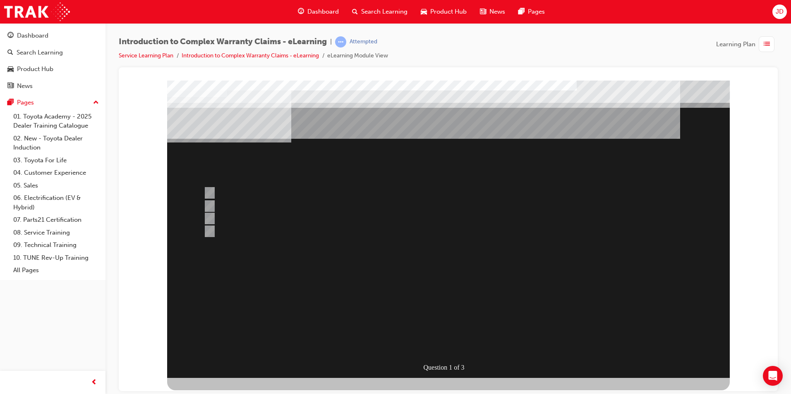
click at [247, 216] on div at bounding box center [448, 229] width 562 height 298
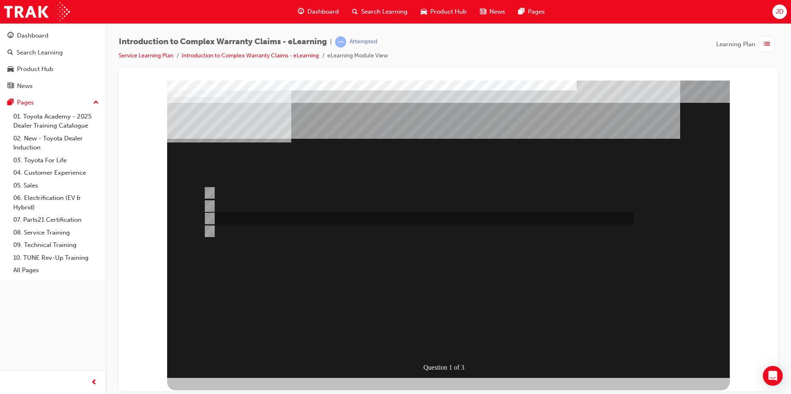
click at [212, 217] on input "Claim entry details are important to ensure costs are recovered from the correc…" at bounding box center [207, 218] width 9 height 9
click at [331, 232] on div at bounding box center [416, 231] width 430 height 12
radio input "false"
radio input "true"
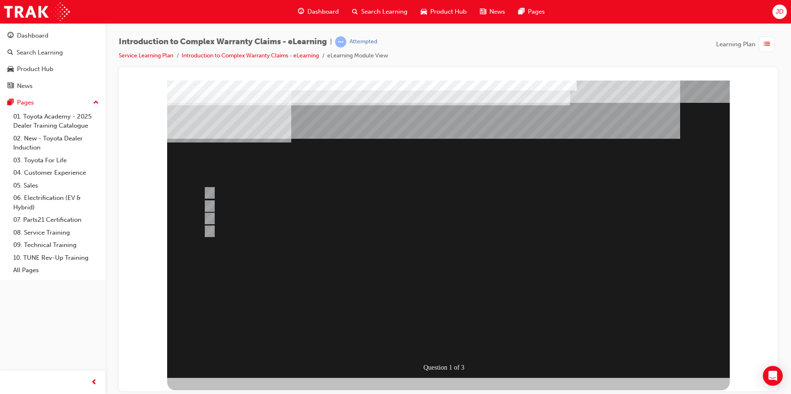
click at [418, 313] on div at bounding box center [448, 229] width 562 height 298
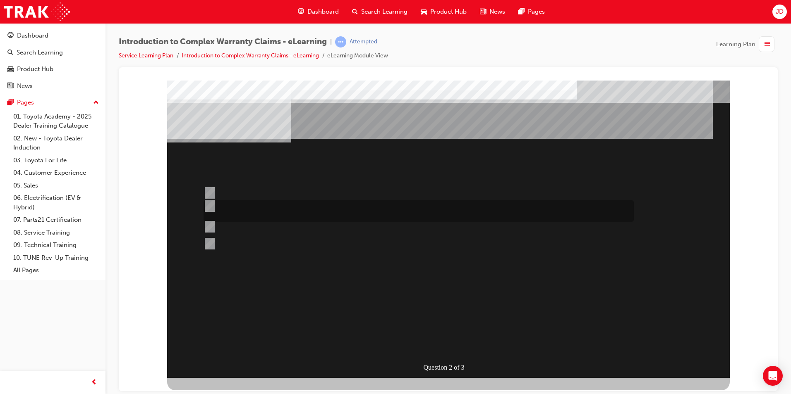
click at [222, 207] on div at bounding box center [416, 211] width 430 height 21
radio input "true"
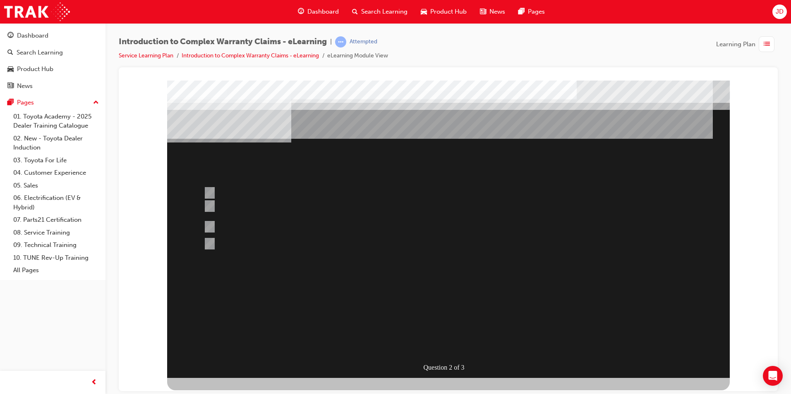
click at [445, 341] on div at bounding box center [448, 229] width 562 height 298
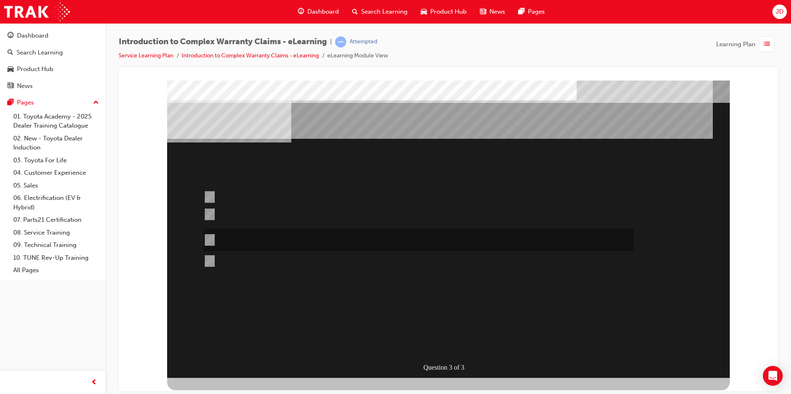
click at [287, 239] on div at bounding box center [416, 240] width 430 height 22
radio input "true"
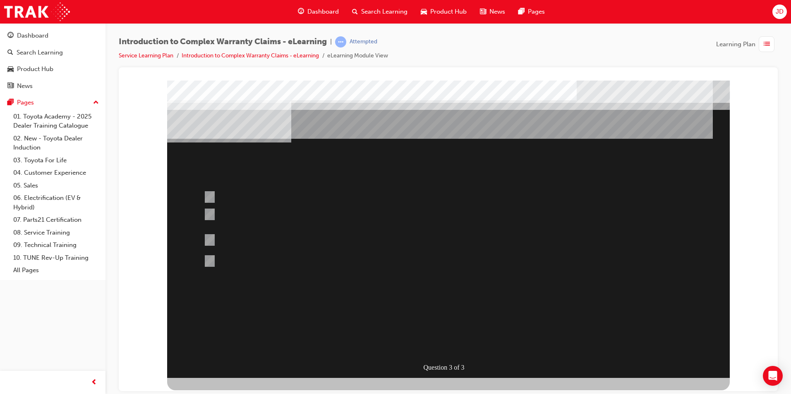
click at [446, 313] on div at bounding box center [448, 229] width 562 height 298
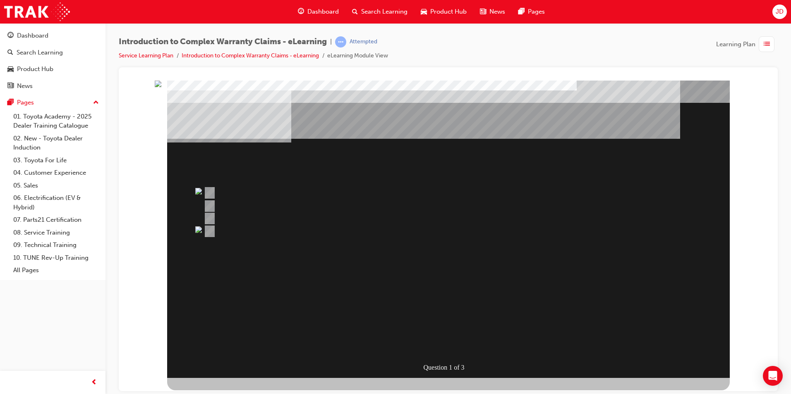
click at [642, 315] on div "" at bounding box center [448, 332] width 562 height 35
click at [446, 264] on div "Question 1 of 3" at bounding box center [448, 229] width 562 height 298
click at [169, 133] on div "Question 1 of 3" at bounding box center [448, 229] width 562 height 298
click at [161, 87] on img "" at bounding box center [158, 83] width 7 height 7
click at [765, 49] on span "list-icon" at bounding box center [766, 44] width 6 height 10
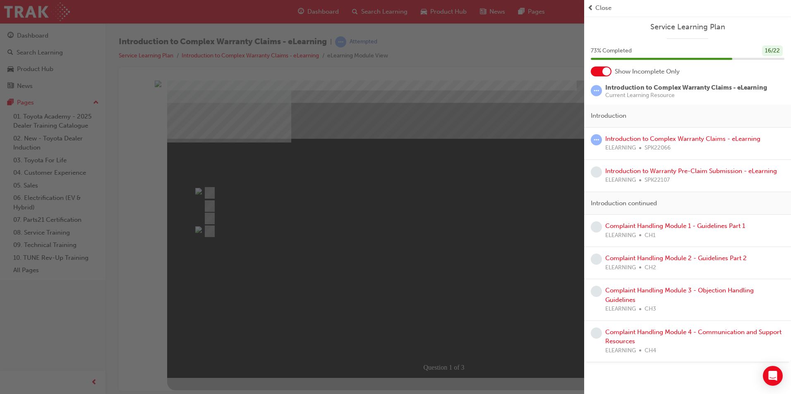
click at [591, 11] on span "prev-icon" at bounding box center [590, 8] width 6 height 10
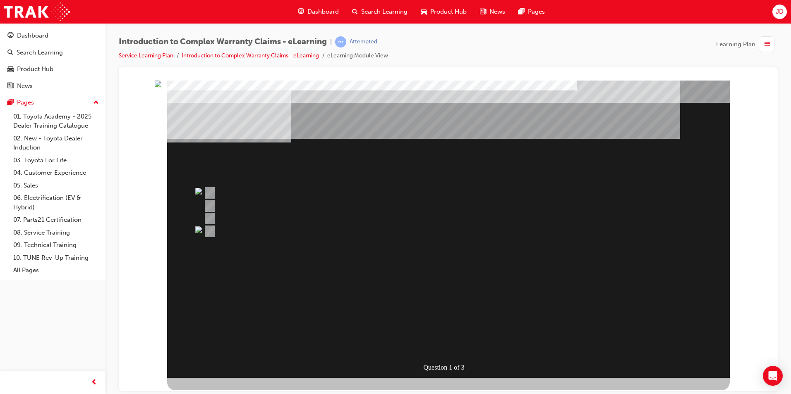
click at [543, 343] on div "Question 1 of 3" at bounding box center [448, 229] width 562 height 298
click at [478, 281] on div "Question 1 of 3" at bounding box center [448, 229] width 562 height 298
drag, startPoint x: 252, startPoint y: 197, endPoint x: 193, endPoint y: 198, distance: 59.1
click at [247, 198] on div at bounding box center [416, 193] width 430 height 12
click at [214, 189] on div at bounding box center [416, 193] width 430 height 12
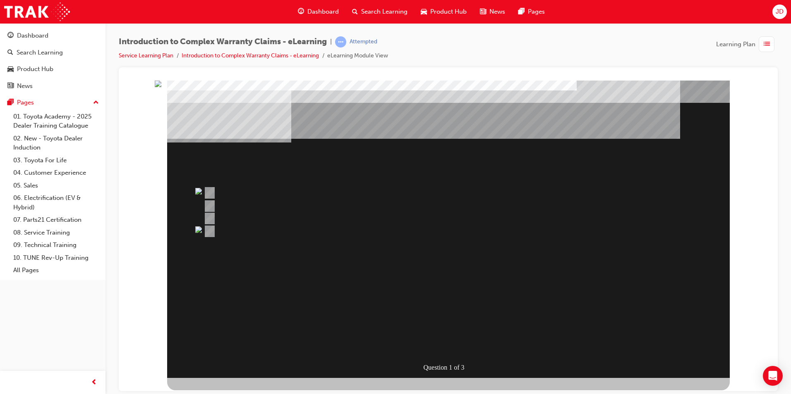
click at [161, 87] on img "" at bounding box center [158, 83] width 7 height 7
click at [289, 127] on div "Question 1 of 3" at bounding box center [448, 229] width 562 height 298
click at [301, 54] on link "Introduction to Complex Warranty Claims - eLearning" at bounding box center [250, 55] width 137 height 7
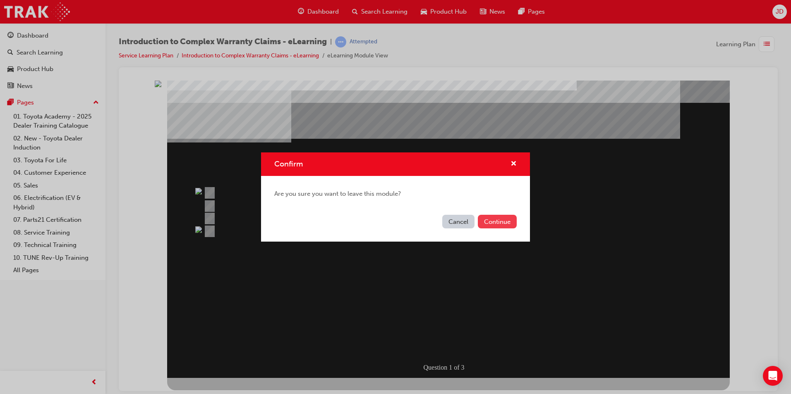
click at [490, 226] on button "Continue" at bounding box center [497, 222] width 39 height 14
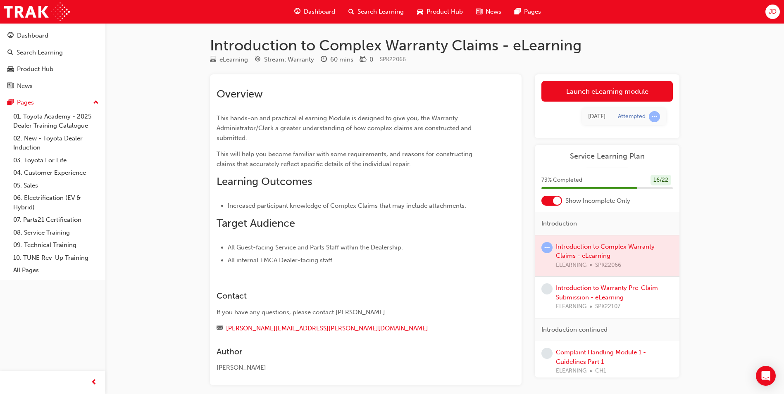
click at [636, 256] on div at bounding box center [607, 256] width 145 height 41
click at [544, 248] on span "learningRecordVerb_ATTEMPT-icon" at bounding box center [547, 247] width 11 height 11
click at [628, 91] on link "Launch eLearning module" at bounding box center [607, 91] width 131 height 21
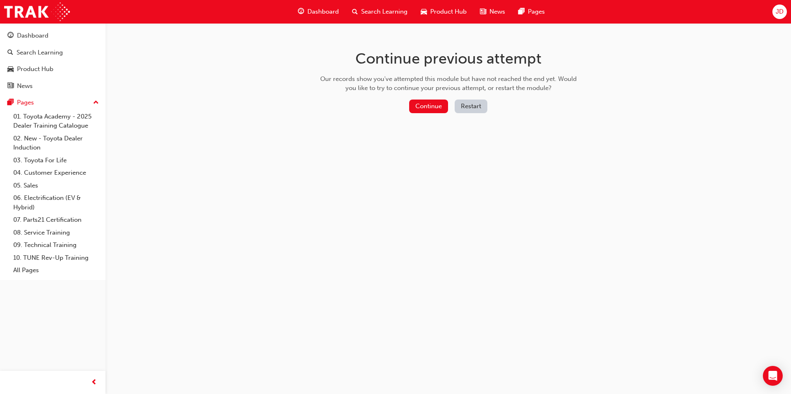
click at [459, 105] on button "Restart" at bounding box center [470, 107] width 33 height 14
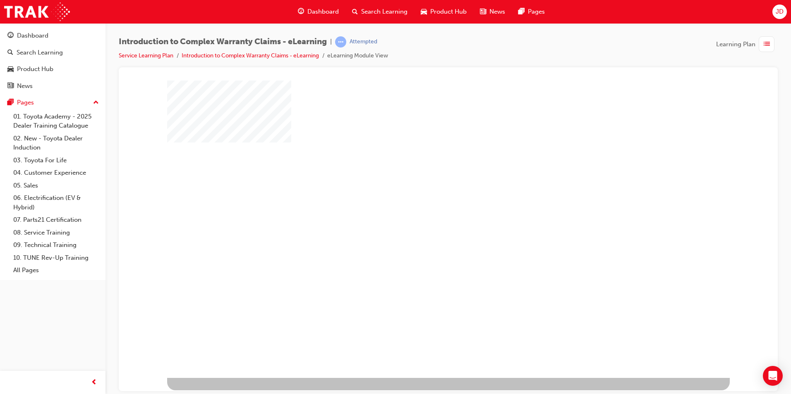
click at [424, 205] on div "play" at bounding box center [424, 205] width 0 height 0
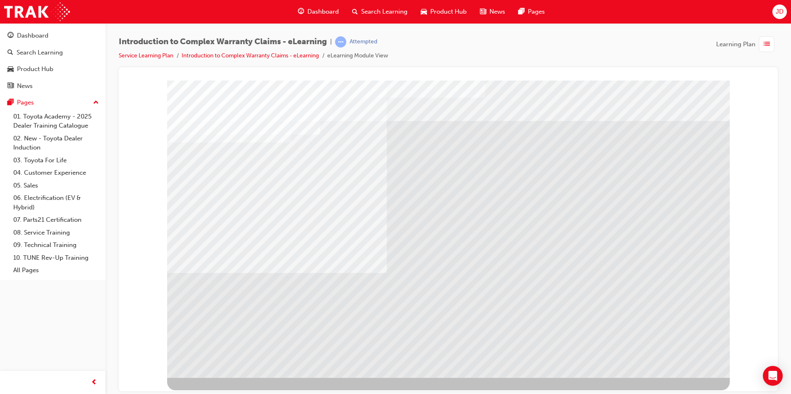
drag, startPoint x: 310, startPoint y: 283, endPoint x: 331, endPoint y: 126, distance: 158.1
click at [334, 131] on div "colour" at bounding box center [448, 229] width 562 height 298
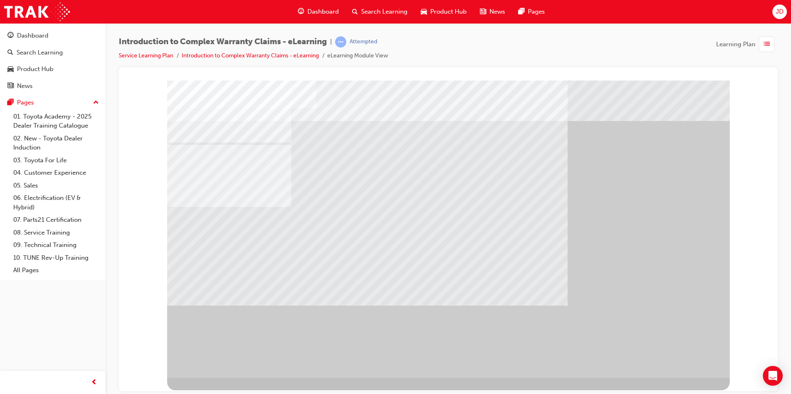
drag, startPoint x: 392, startPoint y: 208, endPoint x: 711, endPoint y: 274, distance: 326.0
click at [514, 246] on div at bounding box center [448, 229] width 562 height 298
drag, startPoint x: 711, startPoint y: 274, endPoint x: 767, endPoint y: 264, distance: 57.2
click at [729, 272] on div "" at bounding box center [448, 229] width 562 height 298
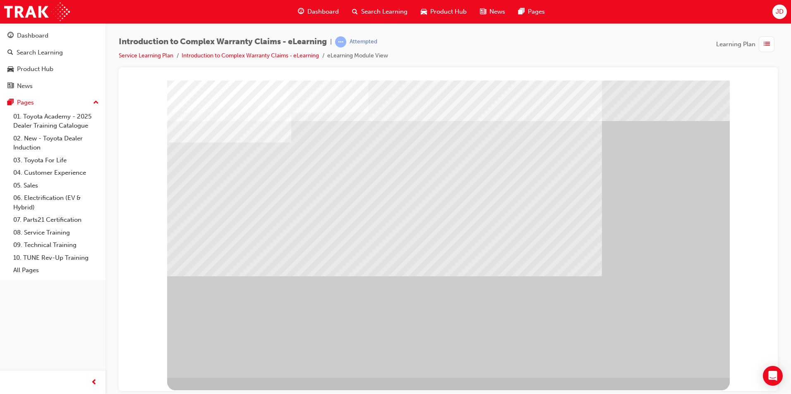
click at [672, 350] on div "" at bounding box center [448, 229] width 562 height 298
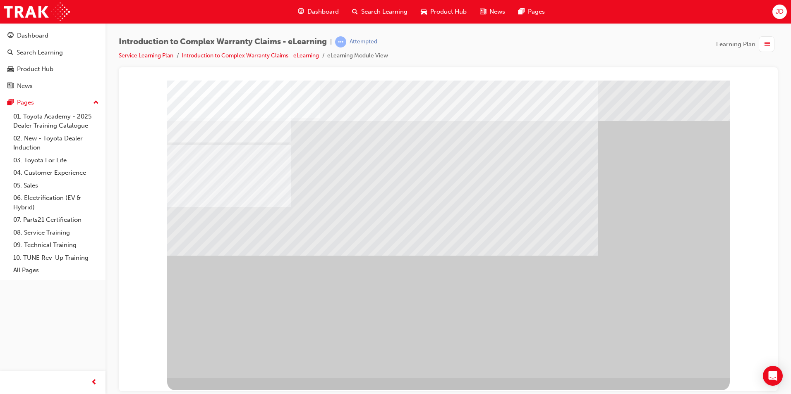
drag, startPoint x: 387, startPoint y: 287, endPoint x: 444, endPoint y: 287, distance: 57.5
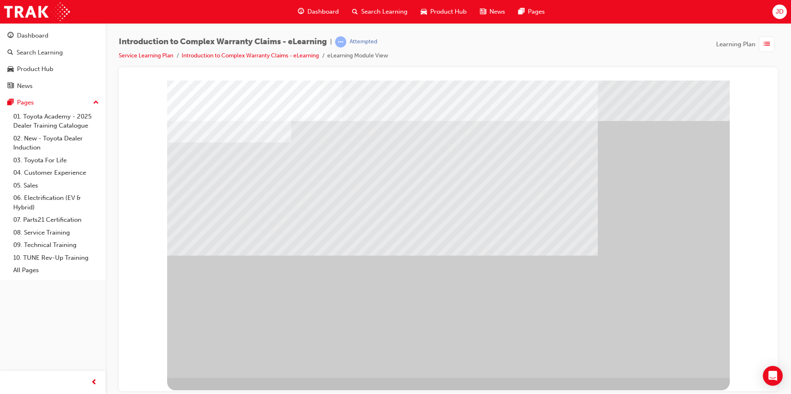
drag, startPoint x: 674, startPoint y: 352, endPoint x: 681, endPoint y: 356, distance: 7.8
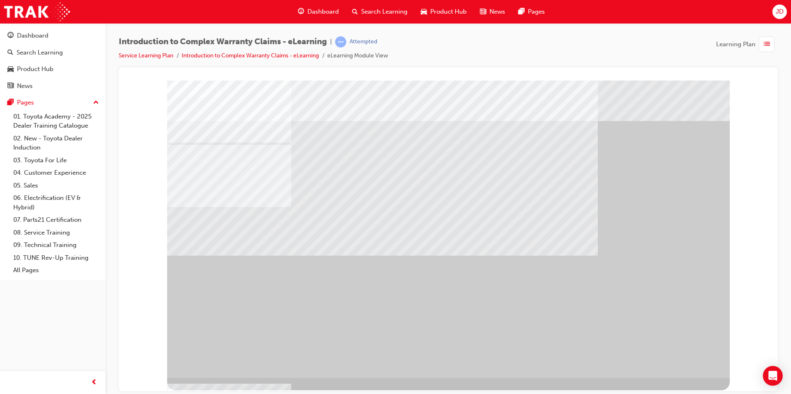
click at [694, 358] on div "" at bounding box center [448, 229] width 562 height 298
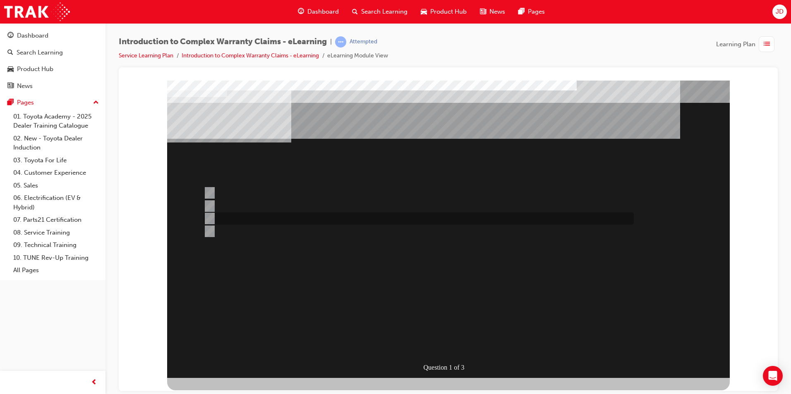
click at [428, 218] on div at bounding box center [416, 219] width 430 height 12
radio input "true"
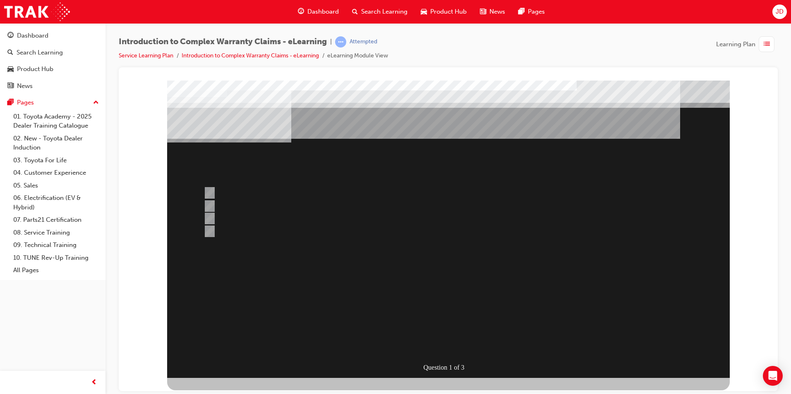
click at [308, 232] on div at bounding box center [448, 229] width 562 height 298
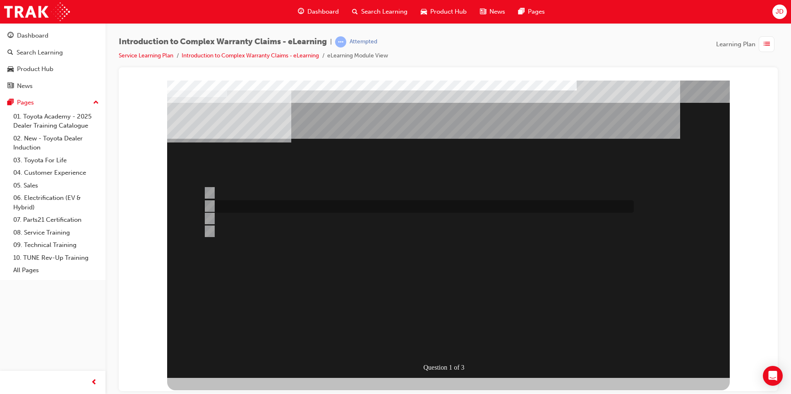
click at [253, 202] on div at bounding box center [416, 207] width 430 height 12
radio input "true"
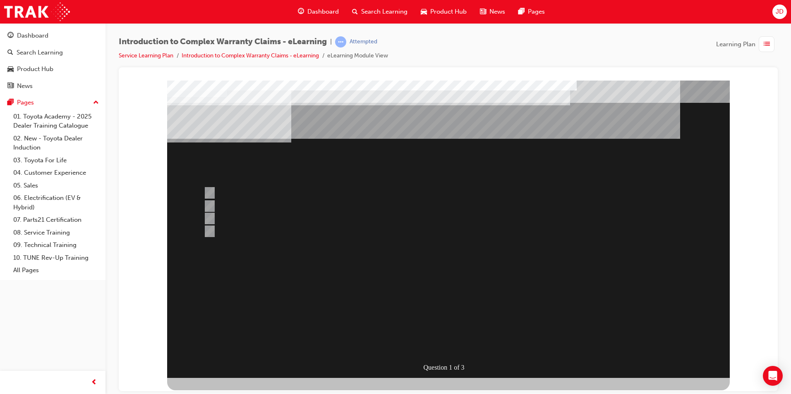
click at [555, 281] on div at bounding box center [448, 229] width 562 height 298
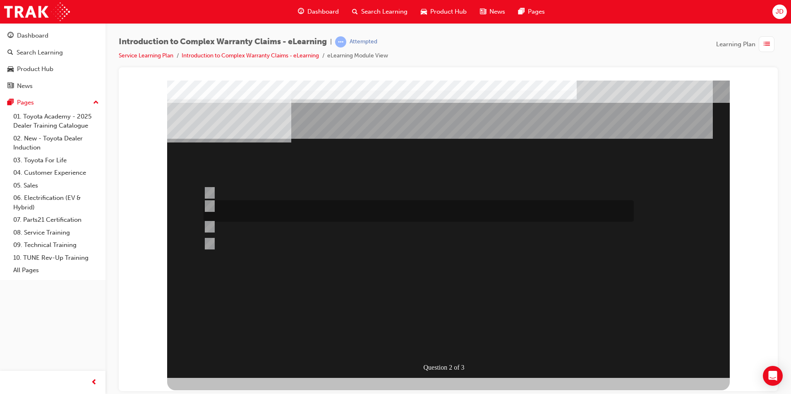
click at [245, 216] on div at bounding box center [416, 211] width 430 height 21
radio input "true"
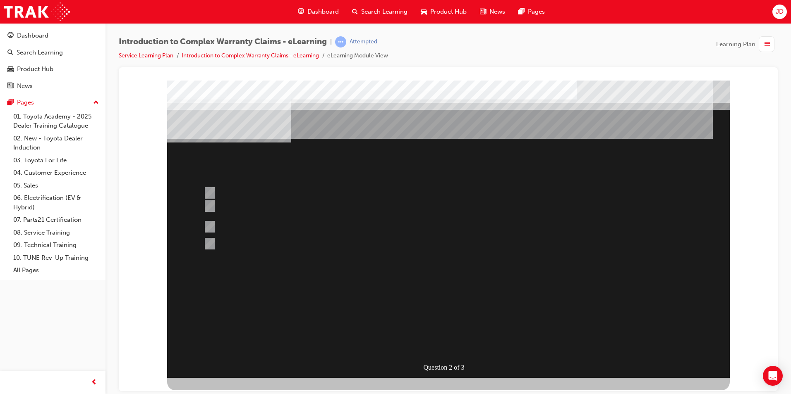
click at [489, 293] on div at bounding box center [448, 229] width 562 height 298
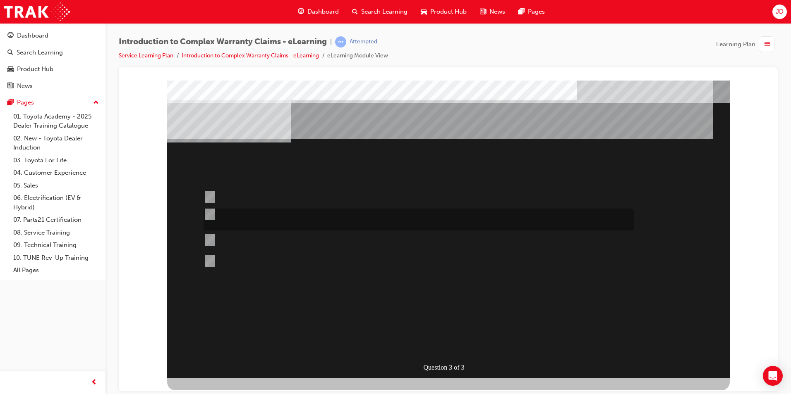
click at [270, 221] on div at bounding box center [416, 220] width 430 height 22
radio input "true"
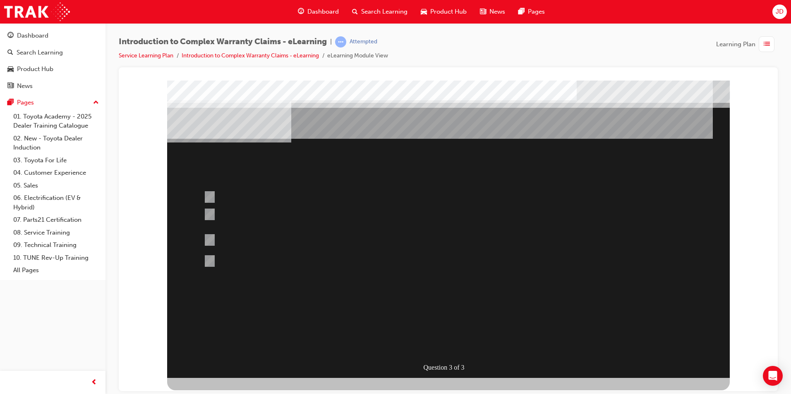
click at [284, 190] on div at bounding box center [448, 229] width 562 height 298
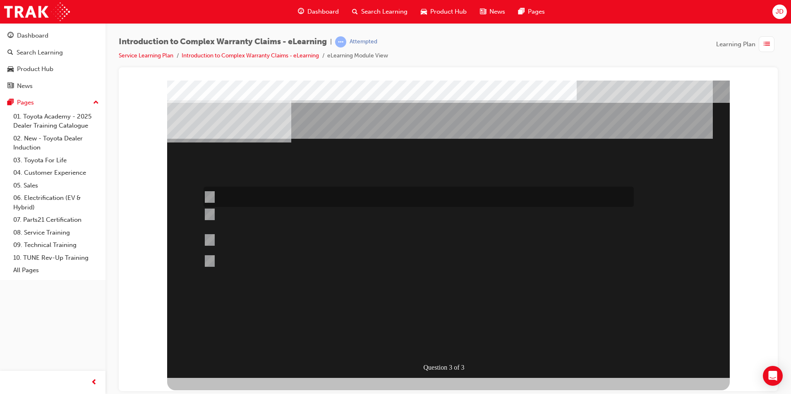
click at [211, 195] on input "Operation codes with a 7th character of “N through to Y” are known as “Varied W…" at bounding box center [207, 197] width 9 height 9
radio input "true"
click at [379, 284] on div at bounding box center [448, 229] width 562 height 298
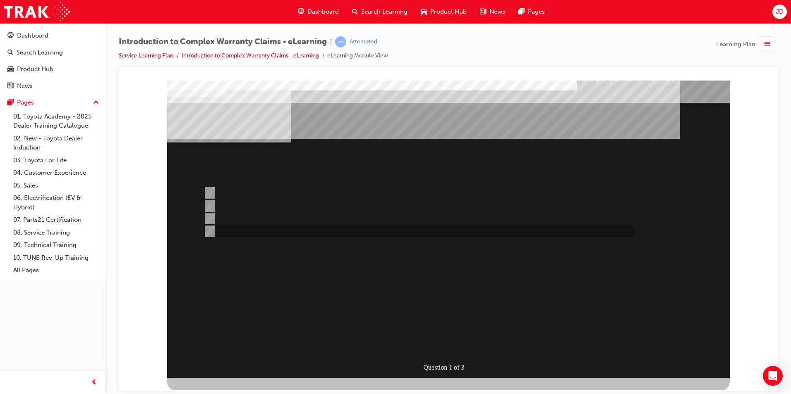
click at [258, 230] on div at bounding box center [416, 231] width 430 height 12
radio input "true"
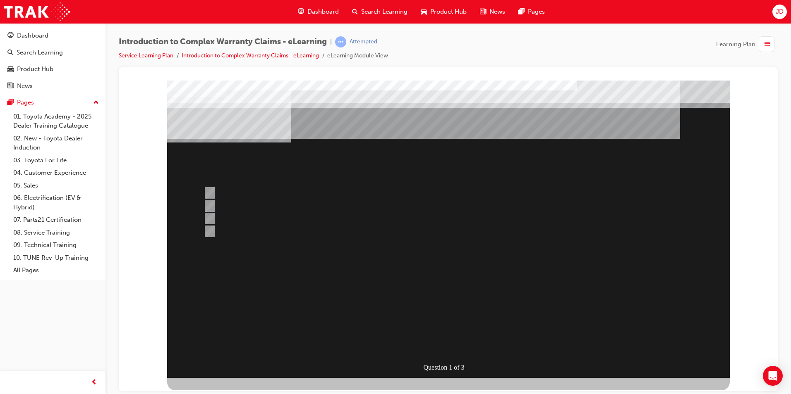
click at [244, 192] on div at bounding box center [448, 229] width 562 height 298
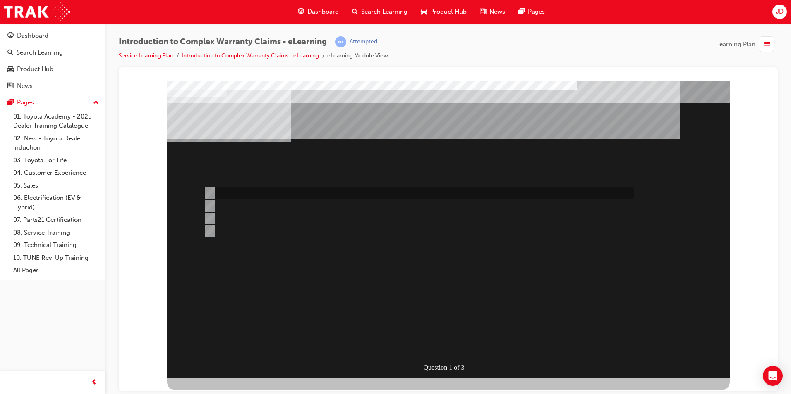
click at [209, 190] on input "All claim data input fields are sent to TMC for adjudication." at bounding box center [207, 193] width 9 height 9
radio input "true"
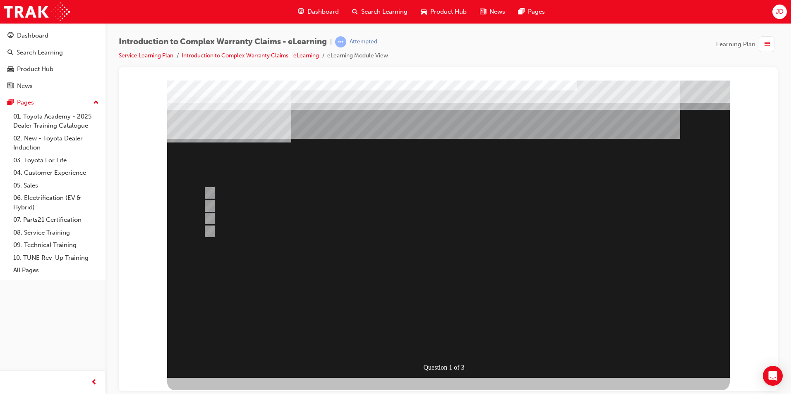
click at [435, 286] on div at bounding box center [448, 229] width 562 height 298
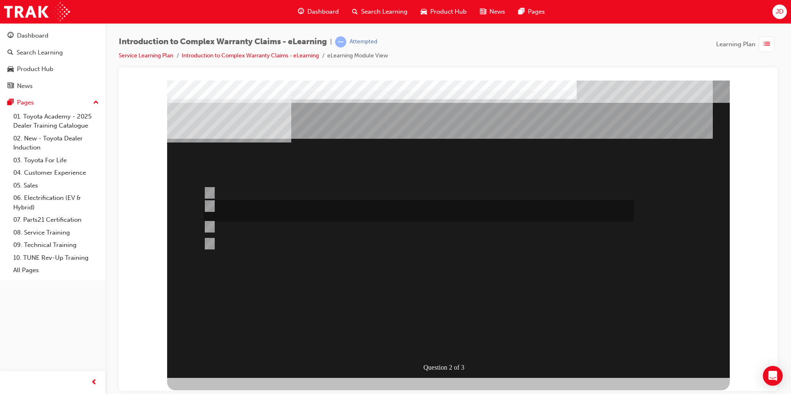
click at [278, 203] on div at bounding box center [416, 211] width 430 height 21
radio input "true"
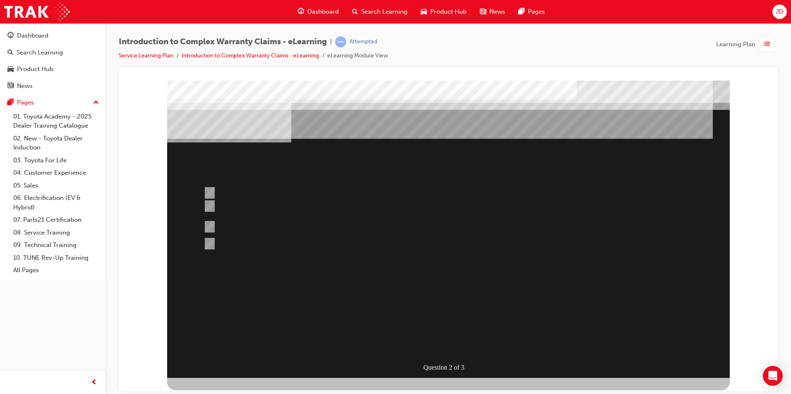
click at [466, 307] on div at bounding box center [448, 229] width 562 height 298
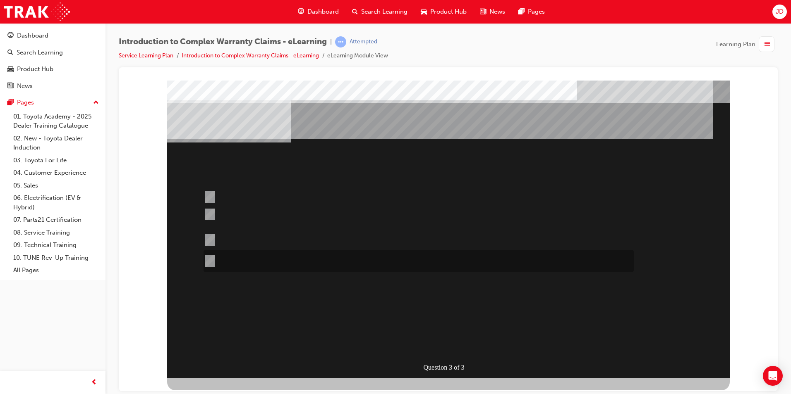
click at [214, 260] on div at bounding box center [416, 261] width 430 height 22
radio input "true"
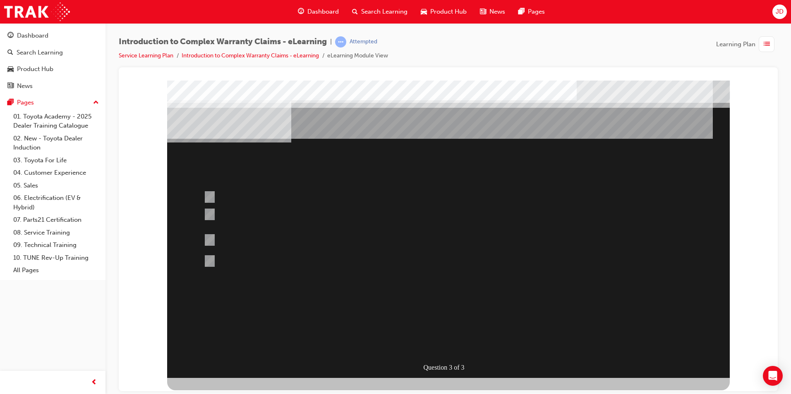
click at [276, 219] on div at bounding box center [448, 229] width 562 height 298
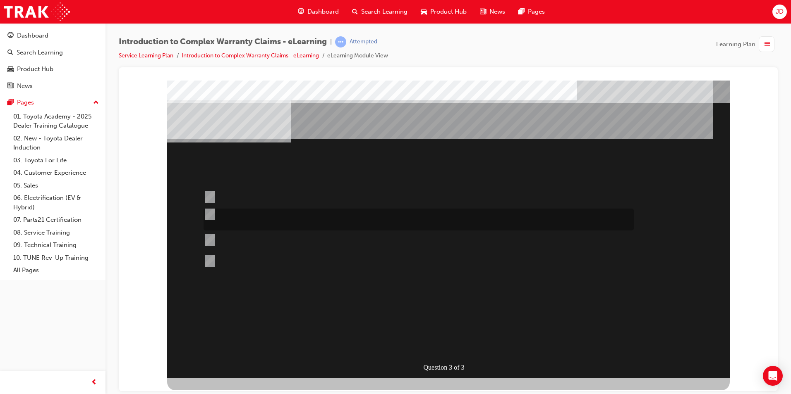
click at [213, 214] on div at bounding box center [416, 220] width 430 height 22
radio input "true"
click at [452, 315] on div at bounding box center [448, 229] width 562 height 298
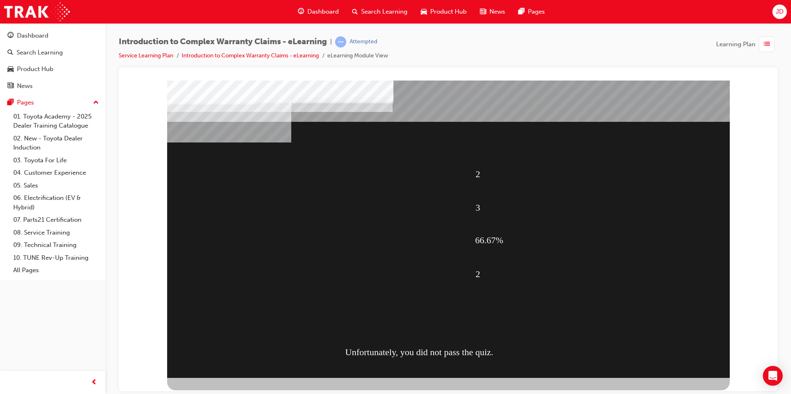
click at [776, 5] on div "JD" at bounding box center [779, 12] width 14 height 14
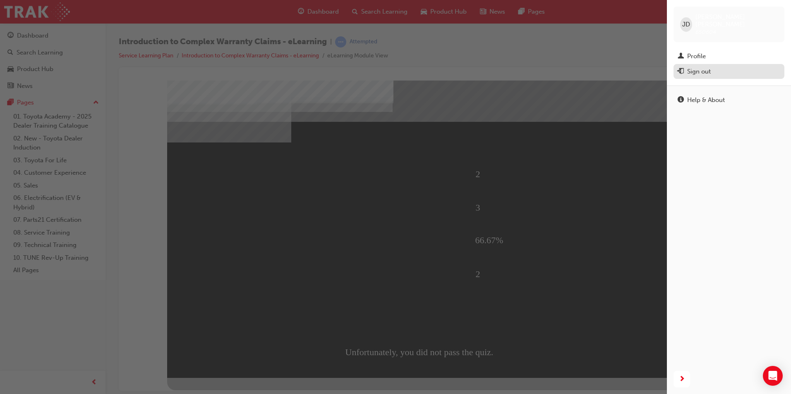
click at [701, 67] on div "Sign out" at bounding box center [699, 72] width 24 height 10
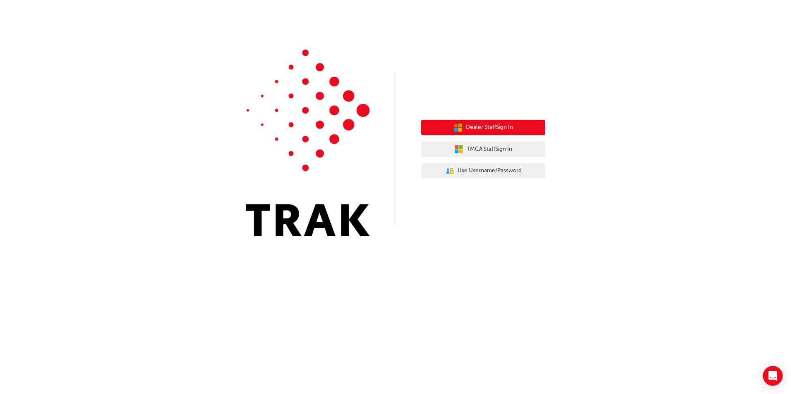
click at [496, 131] on span "Dealer Staff Sign In" at bounding box center [489, 128] width 47 height 10
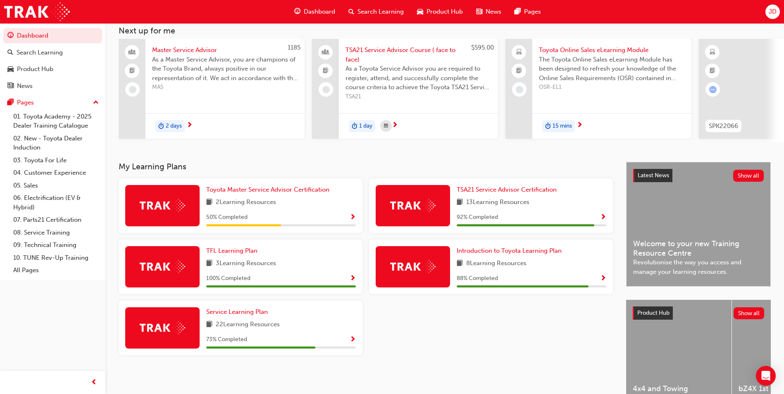
scroll to position [100, 0]
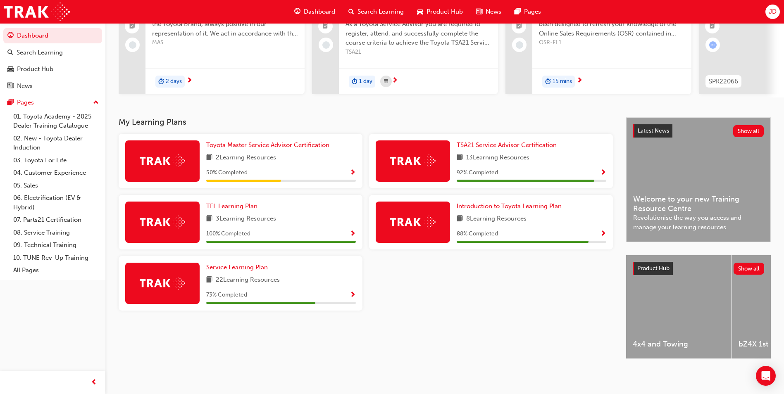
click at [237, 264] on span "Service Learning Plan" at bounding box center [237, 267] width 62 height 7
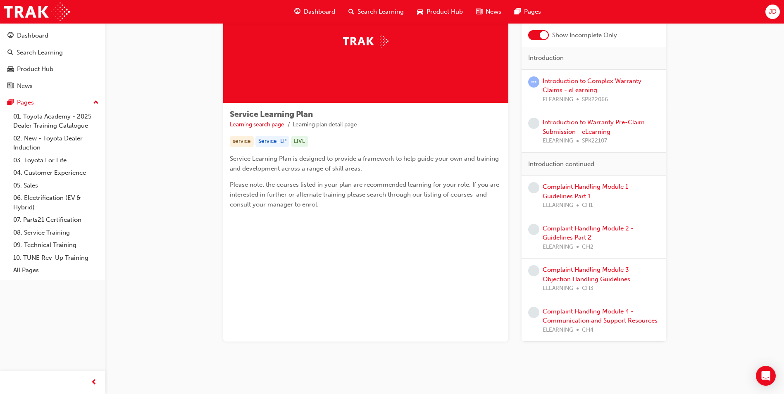
scroll to position [72, 0]
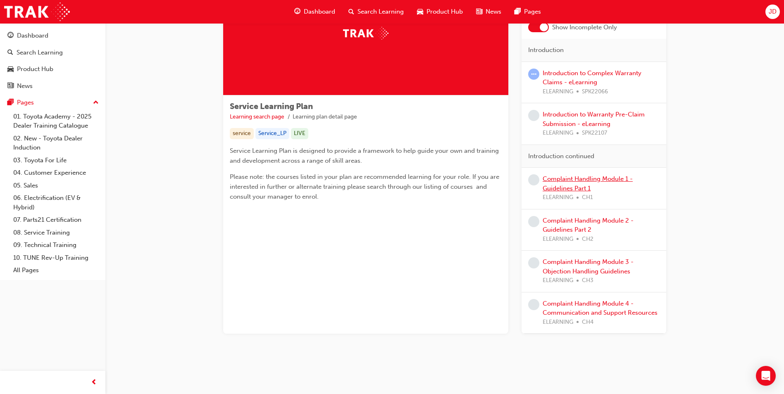
click at [571, 185] on link "Complaint Handling Module 1 - Guidelines Part 1" at bounding box center [588, 183] width 90 height 17
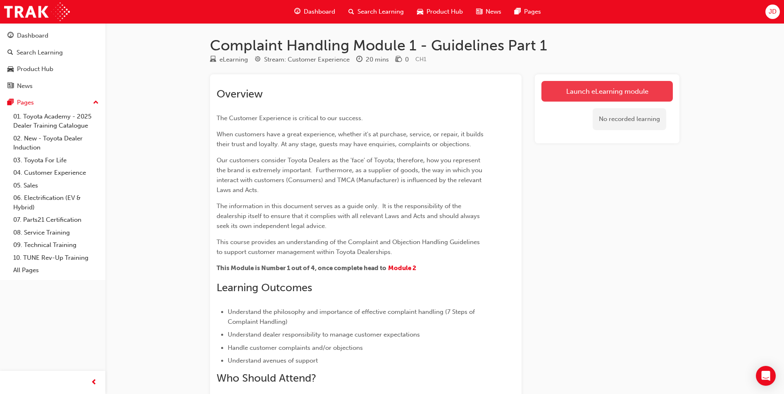
click at [583, 92] on link "Launch eLearning module" at bounding box center [607, 91] width 131 height 21
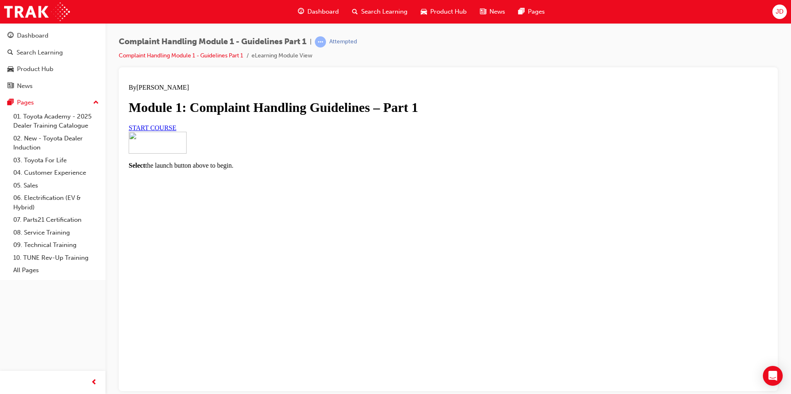
scroll to position [36, 0]
click at [176, 131] on link "START COURSE" at bounding box center [153, 127] width 48 height 7
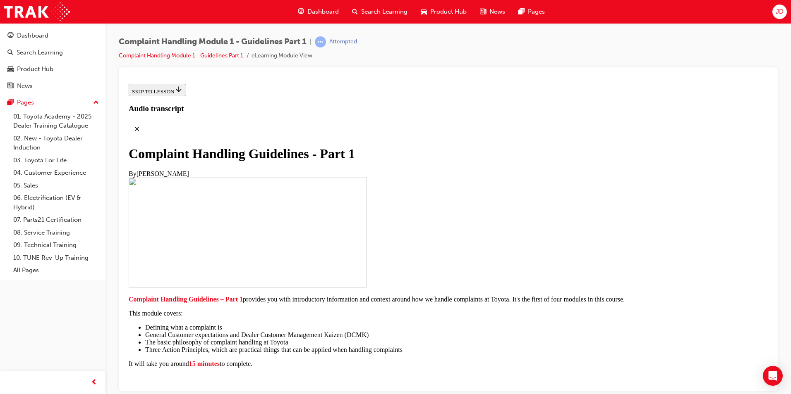
scroll to position [124, 0]
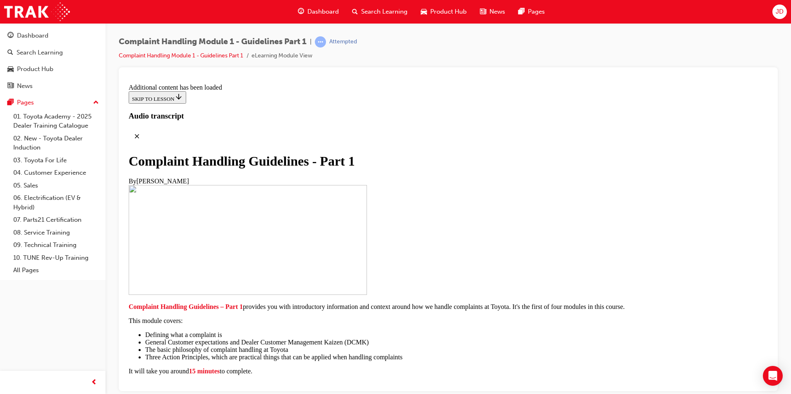
scroll to position [552, 0]
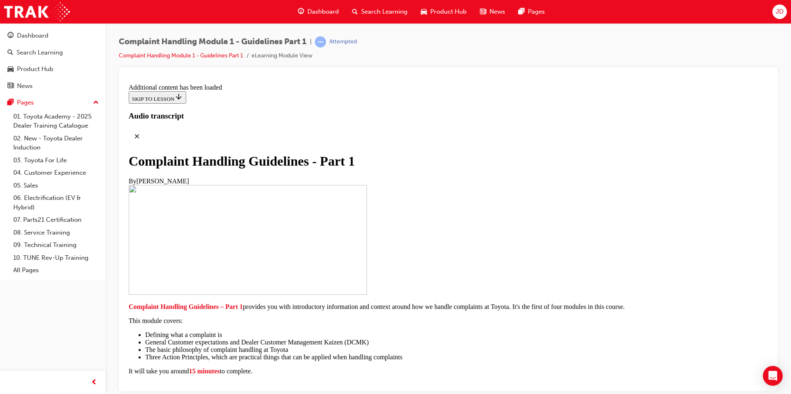
scroll to position [3254, 0]
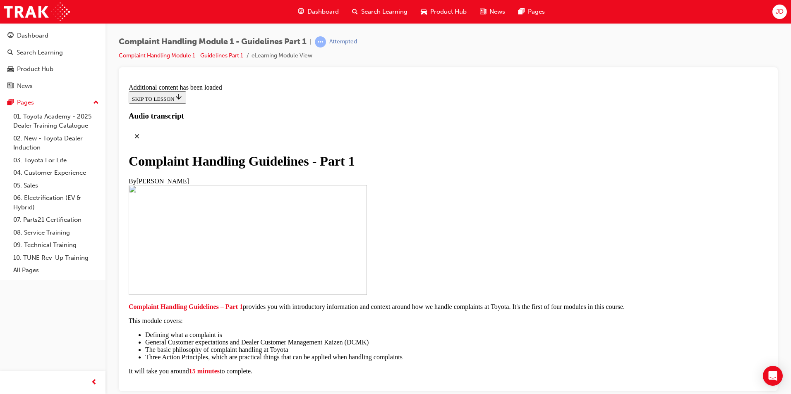
scroll to position [3731, 0]
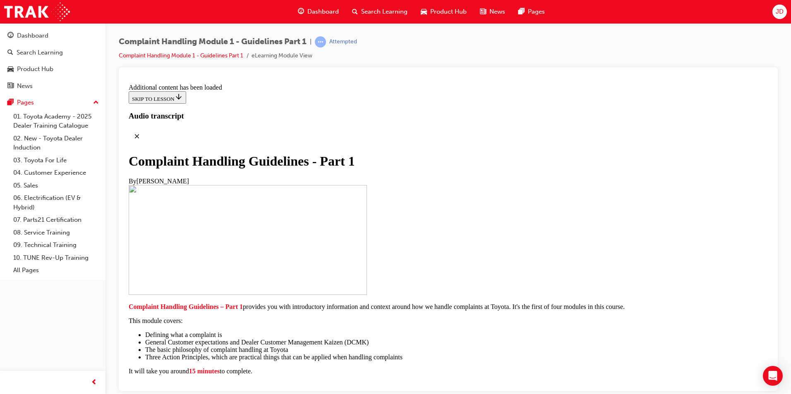
scroll to position [4070, 0]
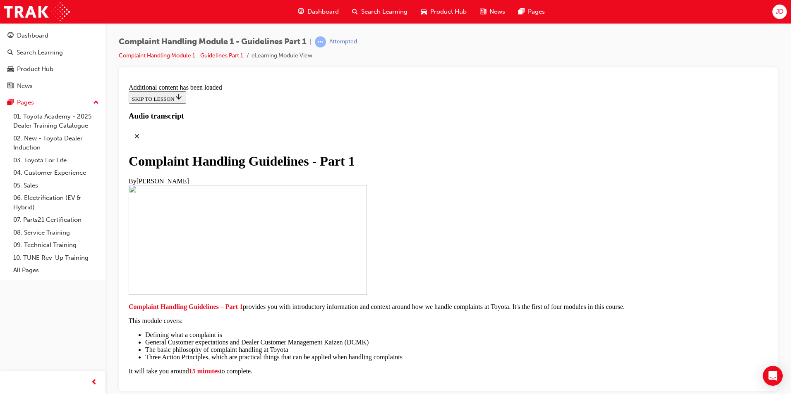
drag, startPoint x: 337, startPoint y: 228, endPoint x: 341, endPoint y: 236, distance: 8.3
drag, startPoint x: 343, startPoint y: 277, endPoint x: 432, endPoint y: 319, distance: 98.6
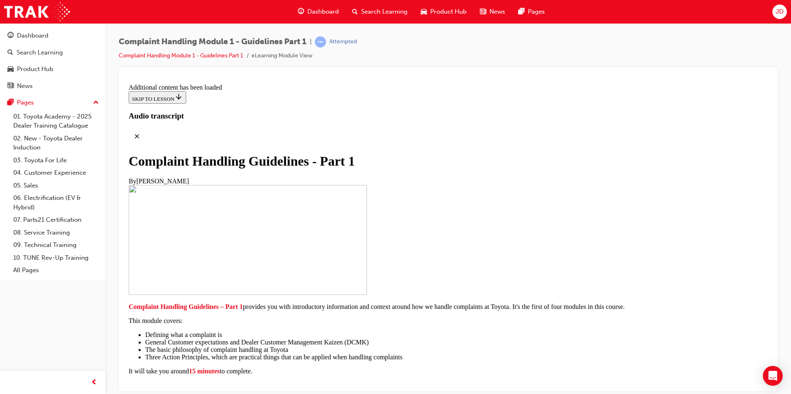
scroll to position [5659, 0]
radio input "true"
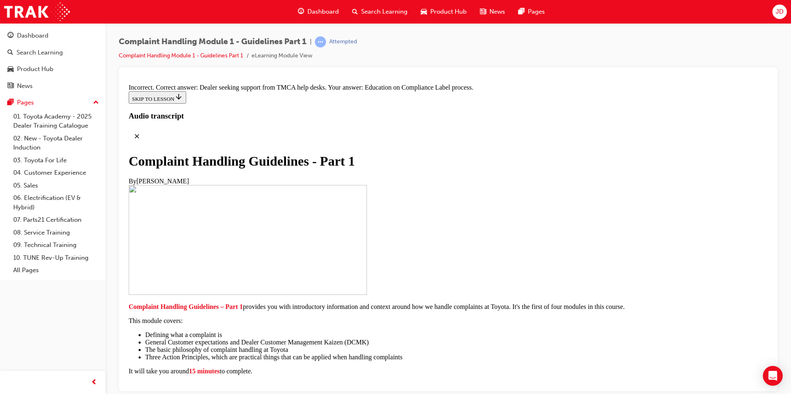
scroll to position [5742, 0]
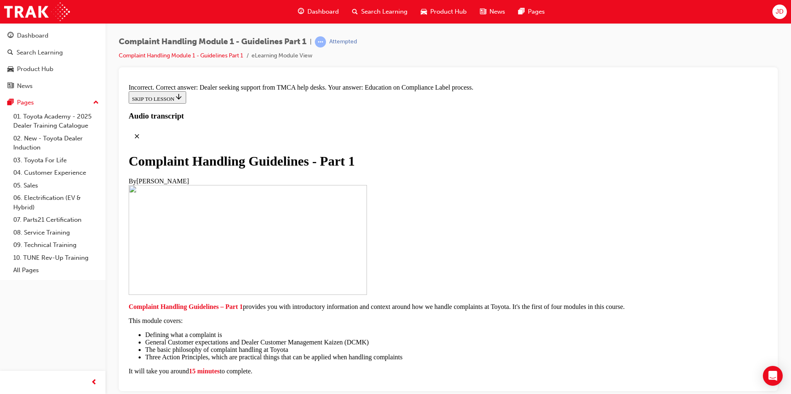
radio input "true"
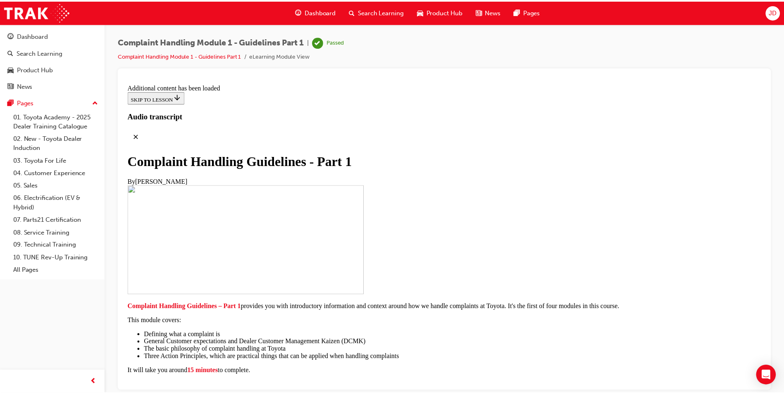
scroll to position [4293, 0]
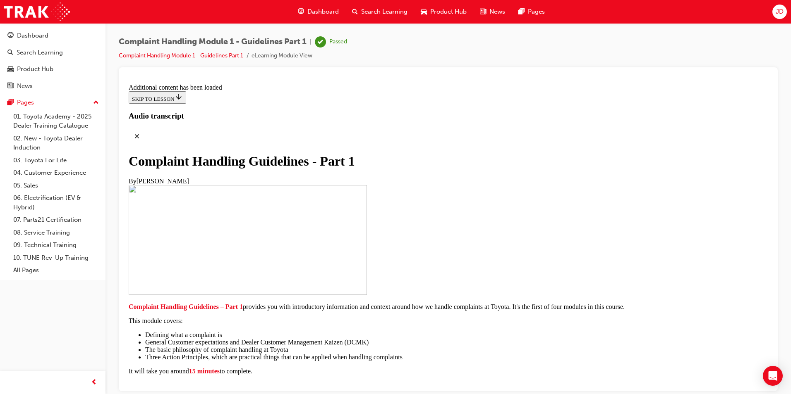
click at [322, 18] on div "Dashboard" at bounding box center [318, 11] width 54 height 17
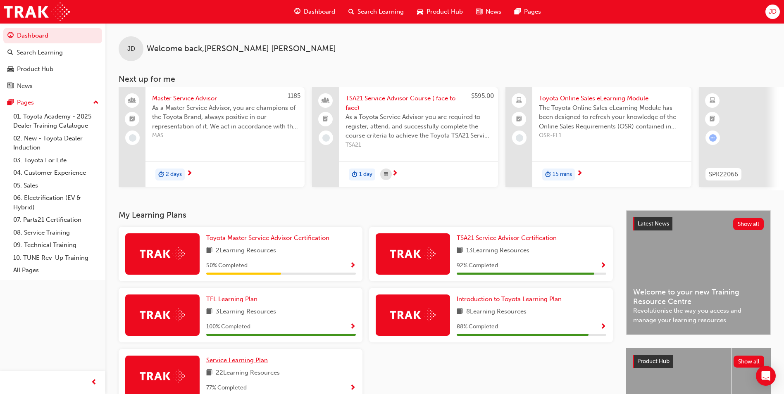
click at [239, 365] on link "Service Learning Plan" at bounding box center [238, 361] width 65 height 10
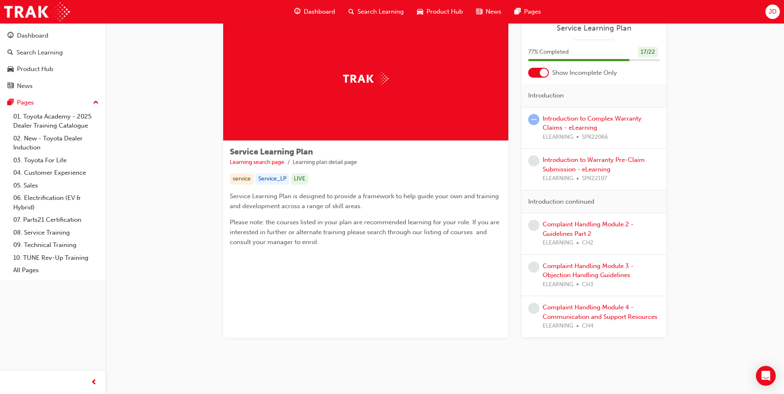
scroll to position [30, 0]
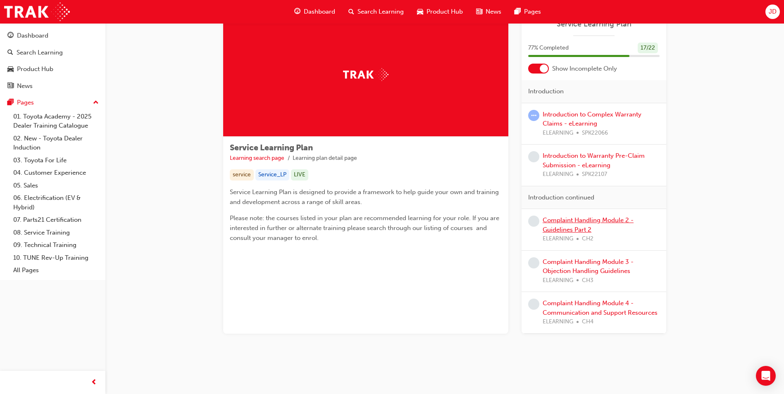
click at [578, 229] on link "Complaint Handling Module 2 - Guidelines Part 2" at bounding box center [588, 225] width 91 height 17
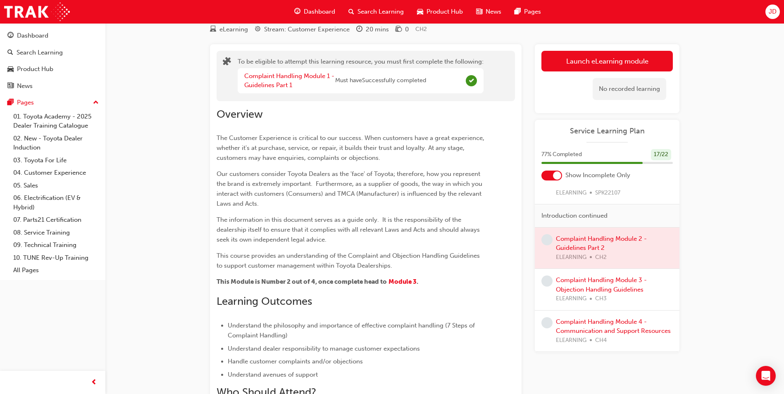
scroll to position [98, 0]
click at [573, 234] on div at bounding box center [607, 248] width 145 height 41
click at [576, 55] on button "Launch eLearning module" at bounding box center [607, 61] width 131 height 21
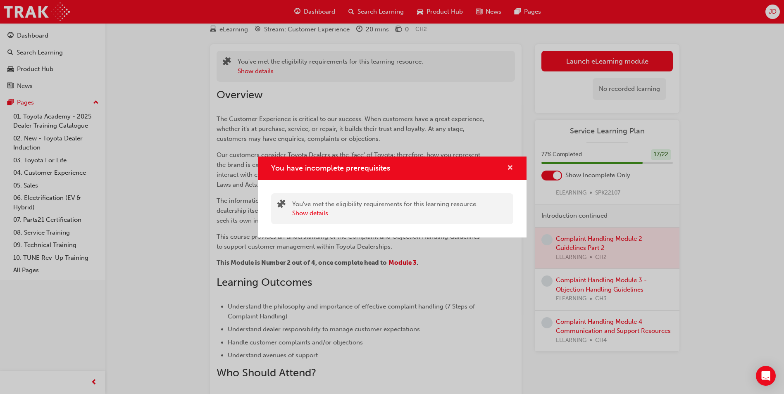
click at [512, 168] on span "cross-icon" at bounding box center [510, 168] width 6 height 7
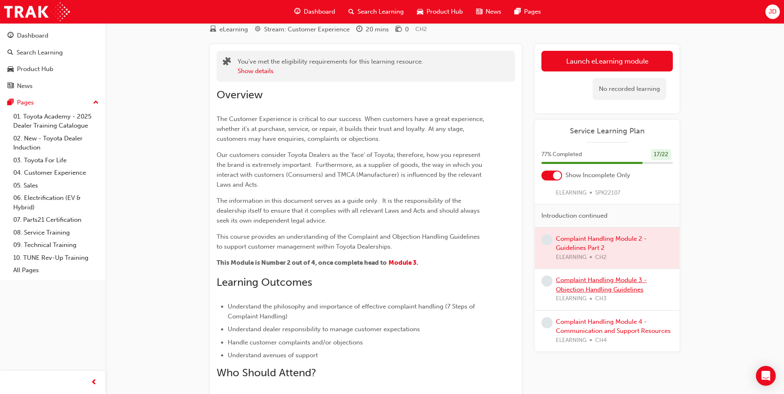
click at [595, 279] on link "Complaint Handling Module 3 - Objection Handling Guidelines" at bounding box center [601, 285] width 91 height 17
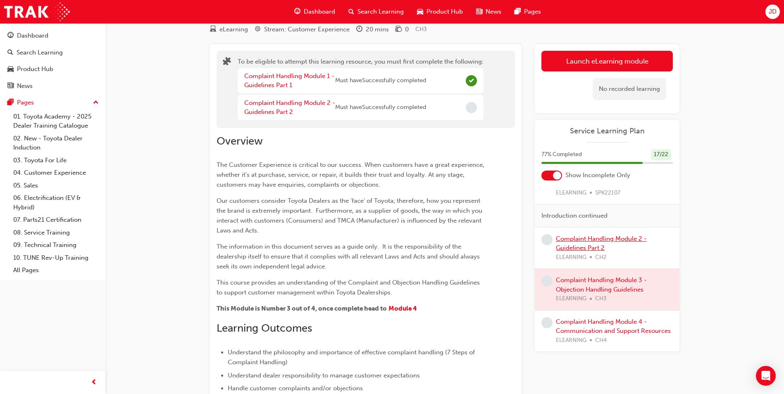
click at [575, 237] on link "Complaint Handling Module 2 - Guidelines Part 2" at bounding box center [601, 243] width 91 height 17
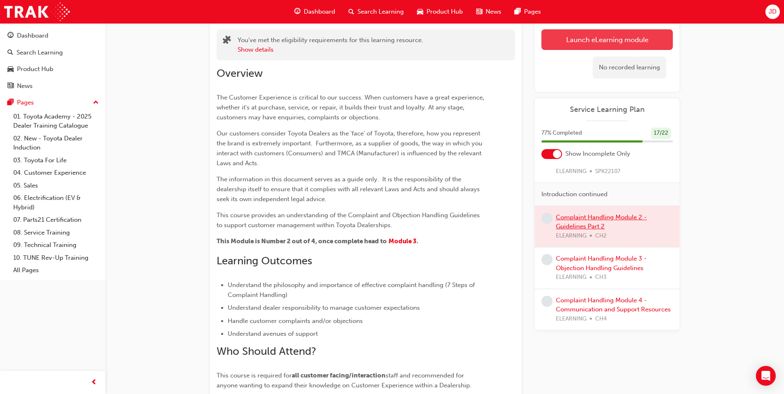
scroll to position [45, 0]
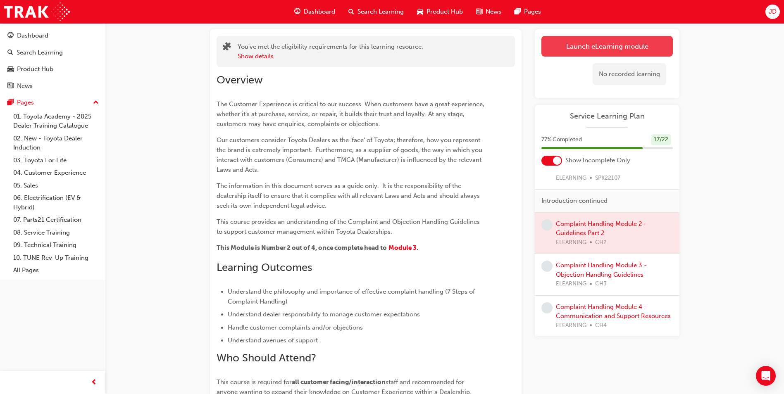
click at [596, 43] on button "Launch eLearning module" at bounding box center [607, 46] width 131 height 21
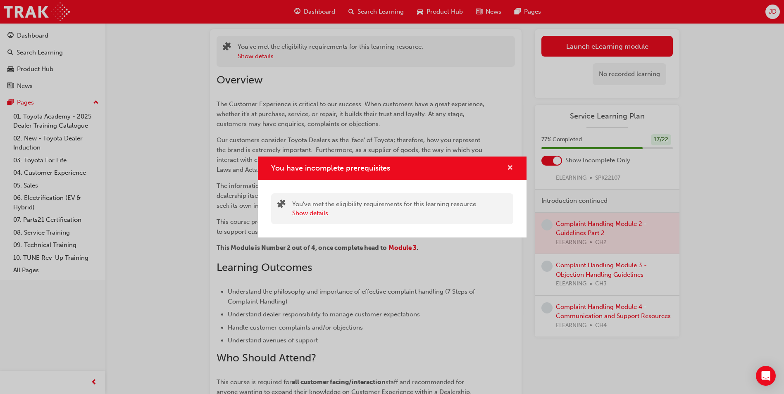
click at [510, 170] on span "cross-icon" at bounding box center [510, 168] width 6 height 7
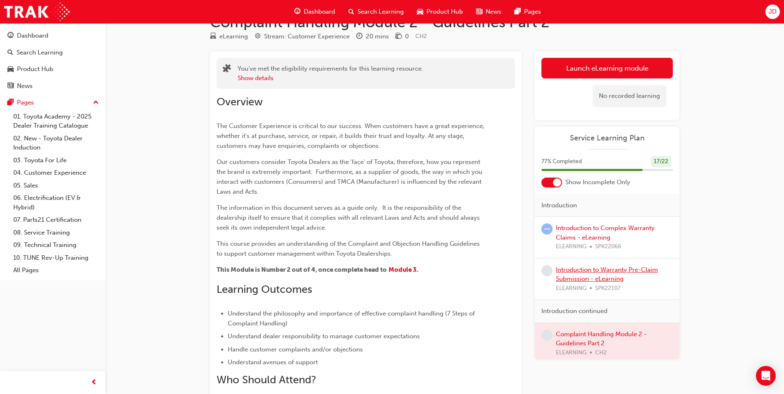
scroll to position [4, 0]
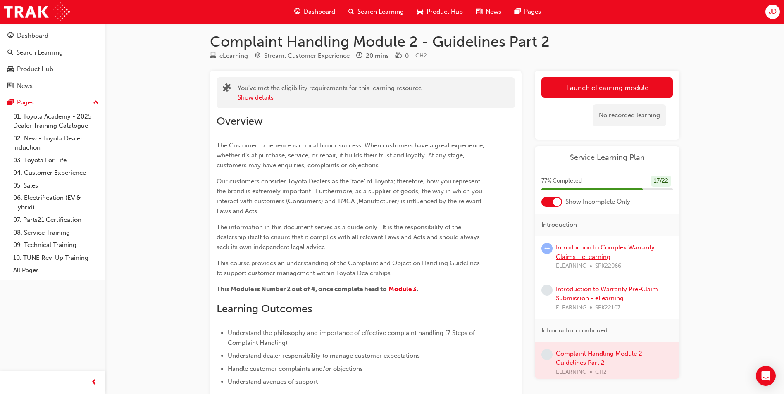
click at [588, 254] on link "Introduction to Complex Warranty Claims - eLearning" at bounding box center [605, 252] width 99 height 17
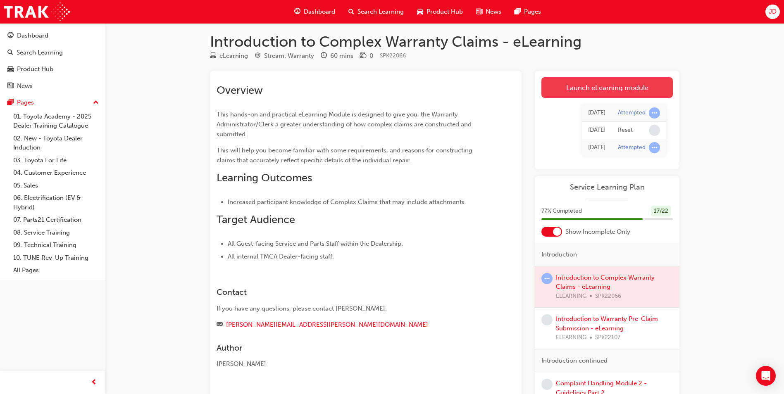
click at [603, 92] on link "Launch eLearning module" at bounding box center [607, 87] width 131 height 21
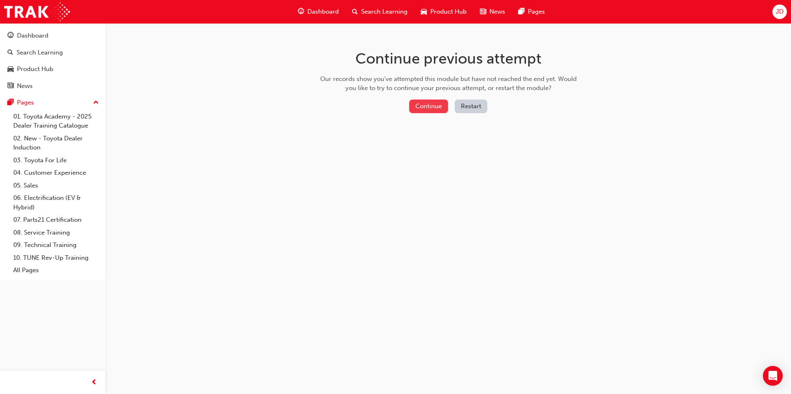
click at [423, 110] on button "Continue" at bounding box center [428, 107] width 39 height 14
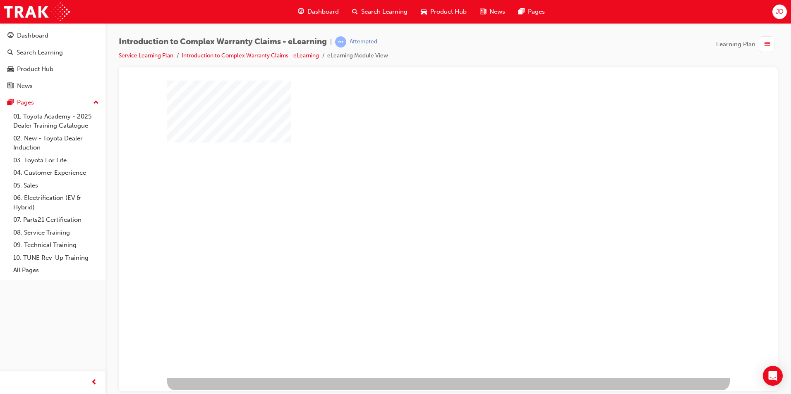
click at [424, 205] on div "play" at bounding box center [424, 205] width 0 height 0
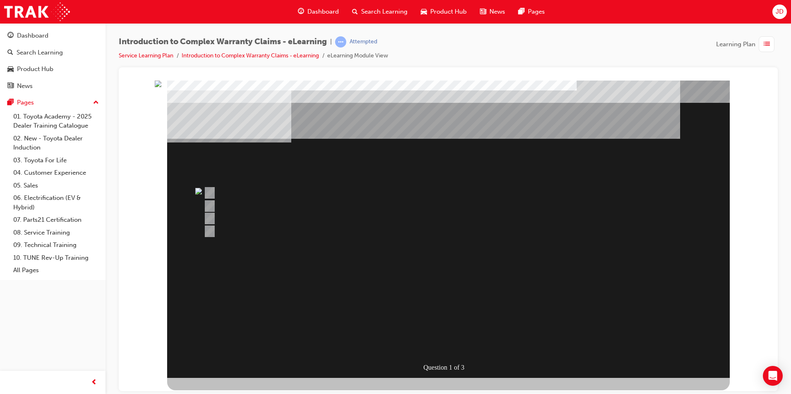
drag, startPoint x: 303, startPoint y: 227, endPoint x: 332, endPoint y: 232, distance: 29.0
click at [310, 233] on div at bounding box center [416, 231] width 430 height 12
click at [764, 47] on span "list-icon" at bounding box center [766, 44] width 6 height 10
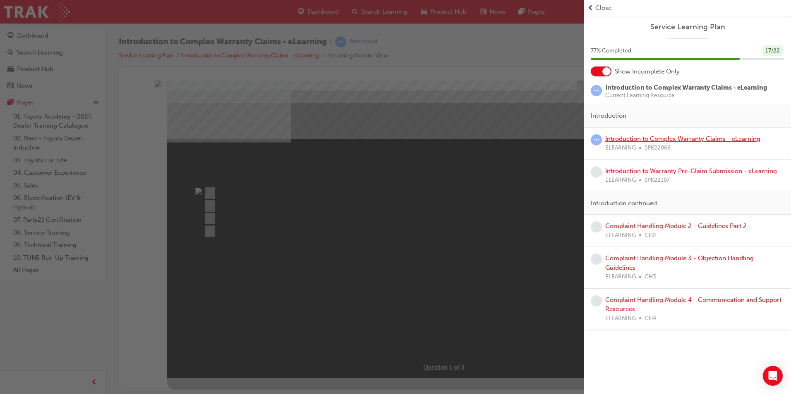
click at [650, 138] on link "Introduction to Complex Warranty Claims - eLearning" at bounding box center [682, 138] width 155 height 7
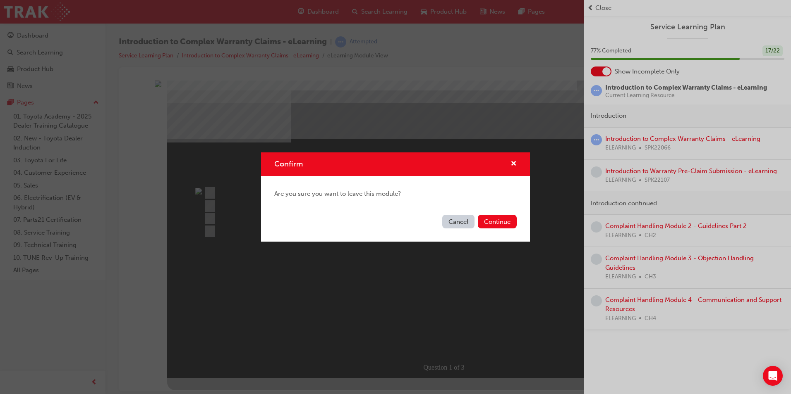
click at [468, 221] on button "Cancel" at bounding box center [458, 222] width 32 height 14
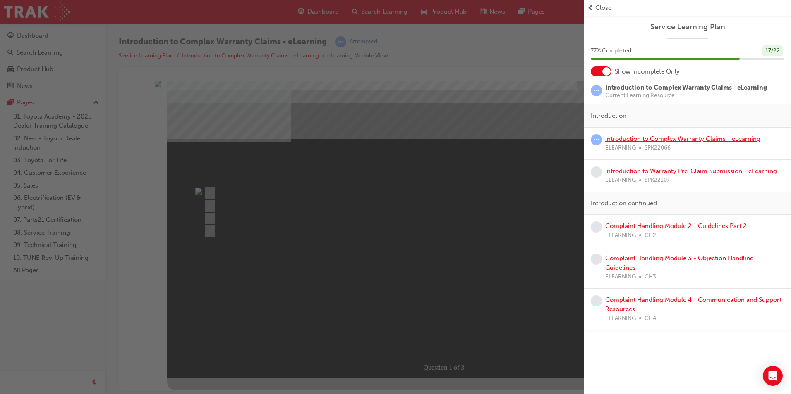
click at [629, 138] on link "Introduction to Complex Warranty Claims - eLearning" at bounding box center [682, 138] width 155 height 7
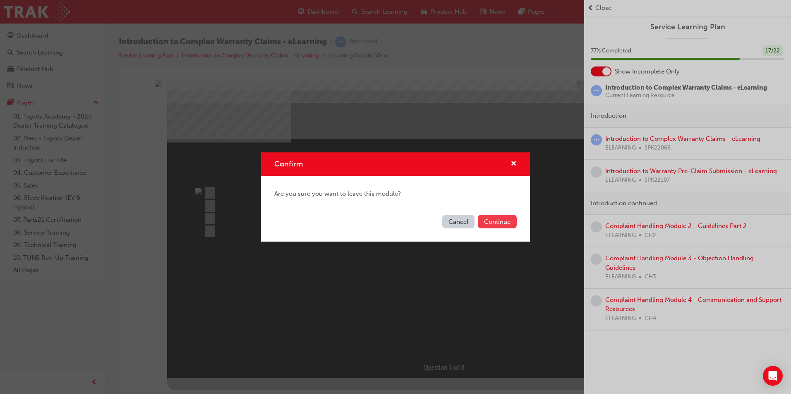
click at [497, 225] on button "Continue" at bounding box center [497, 222] width 39 height 14
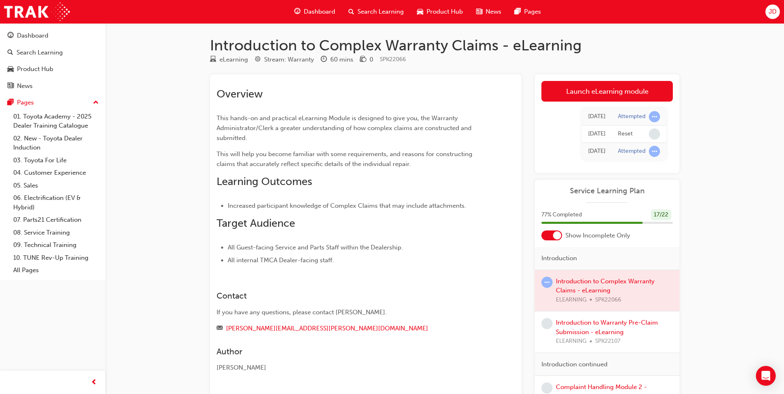
click at [609, 284] on div at bounding box center [607, 290] width 145 height 41
click at [633, 98] on link "Launch eLearning module" at bounding box center [607, 91] width 131 height 21
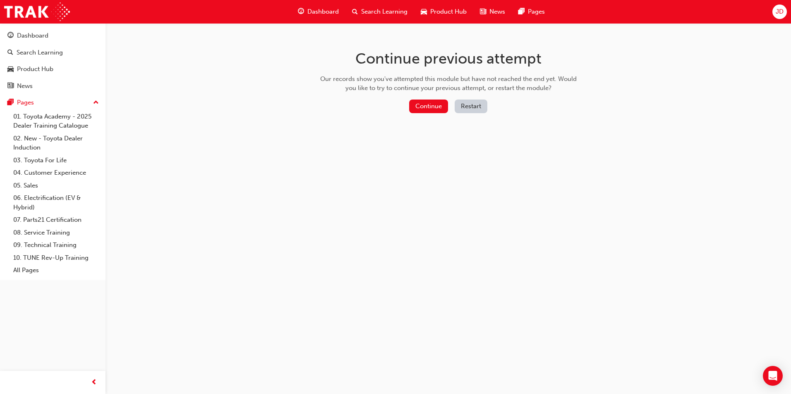
click at [479, 106] on button "Restart" at bounding box center [470, 107] width 33 height 14
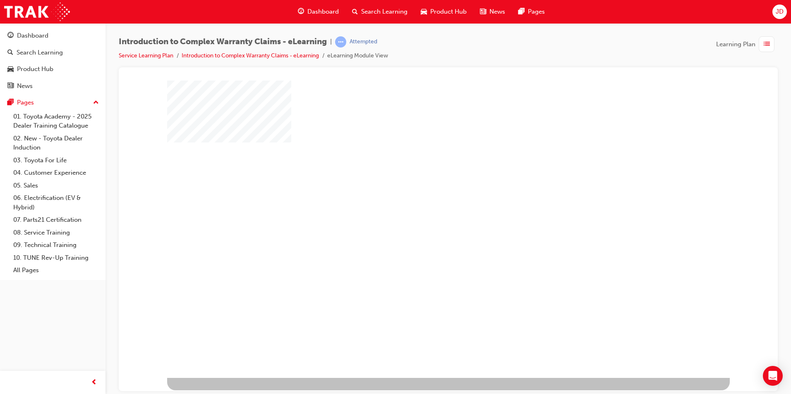
click at [424, 205] on div "play" at bounding box center [424, 205] width 0 height 0
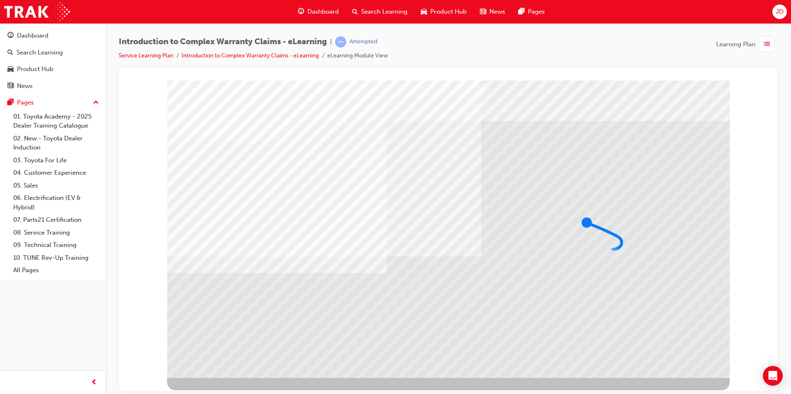
drag, startPoint x: 203, startPoint y: 282, endPoint x: 208, endPoint y: 285, distance: 5.7
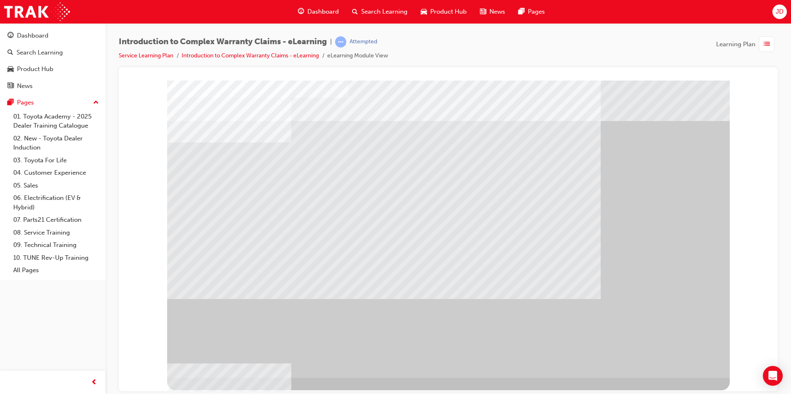
drag, startPoint x: 285, startPoint y: 191, endPoint x: 290, endPoint y: 192, distance: 4.6
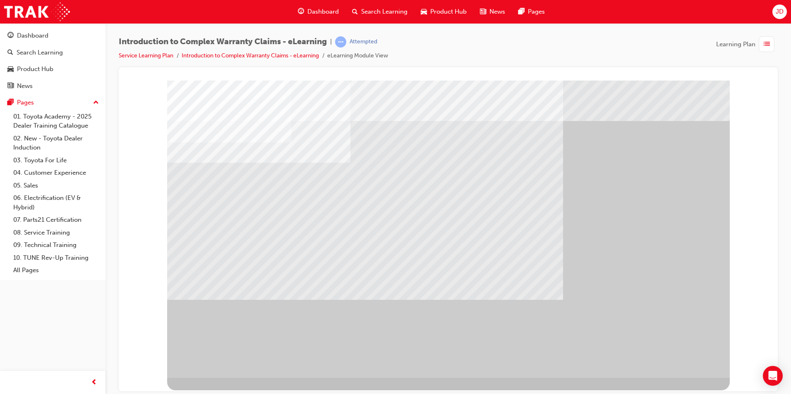
click at [690, 367] on div "" at bounding box center [448, 229] width 562 height 298
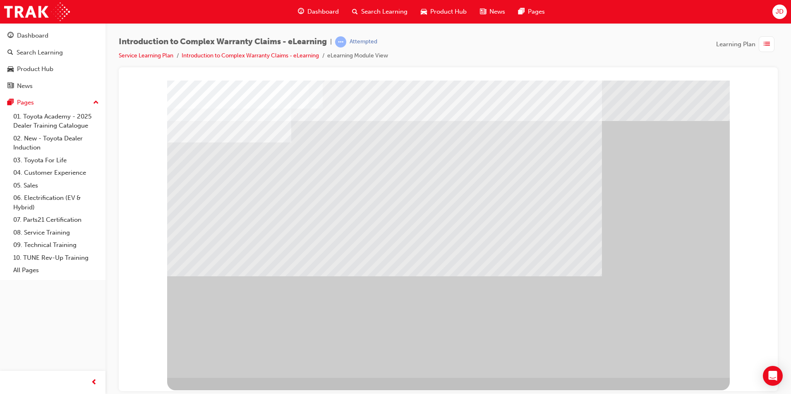
drag, startPoint x: 571, startPoint y: 277, endPoint x: 573, endPoint y: 284, distance: 7.1
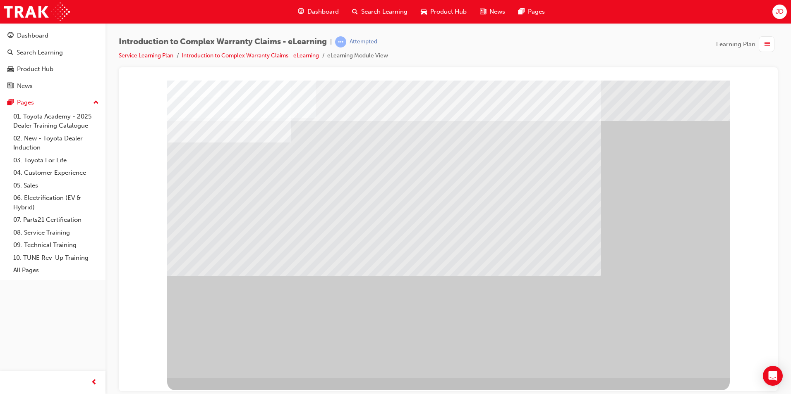
drag, startPoint x: 688, startPoint y: 358, endPoint x: 683, endPoint y: 354, distance: 6.2
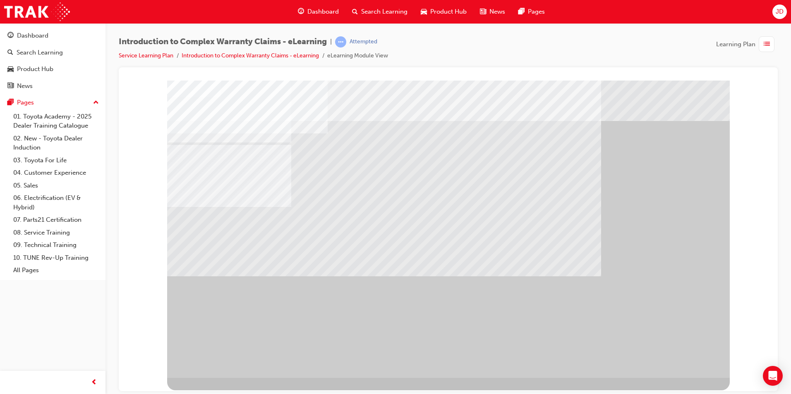
drag, startPoint x: 377, startPoint y: 204, endPoint x: 420, endPoint y: 229, distance: 50.0
click at [419, 229] on div at bounding box center [448, 229] width 562 height 298
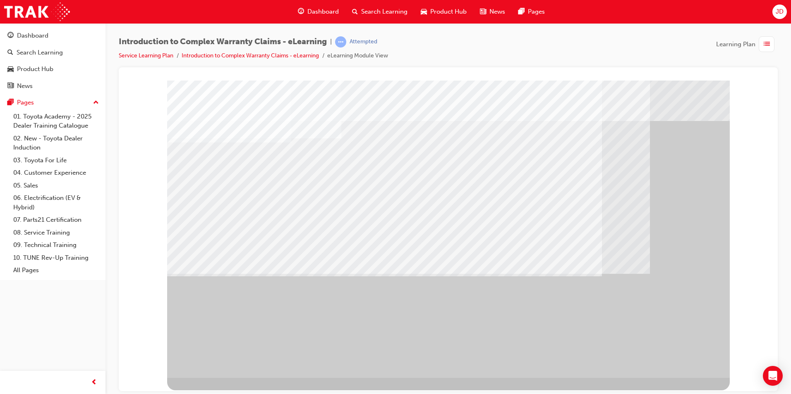
drag, startPoint x: 330, startPoint y: 252, endPoint x: 353, endPoint y: 256, distance: 22.6
click at [347, 256] on div at bounding box center [448, 229] width 562 height 298
drag, startPoint x: 538, startPoint y: 250, endPoint x: 652, endPoint y: 284, distance: 118.2
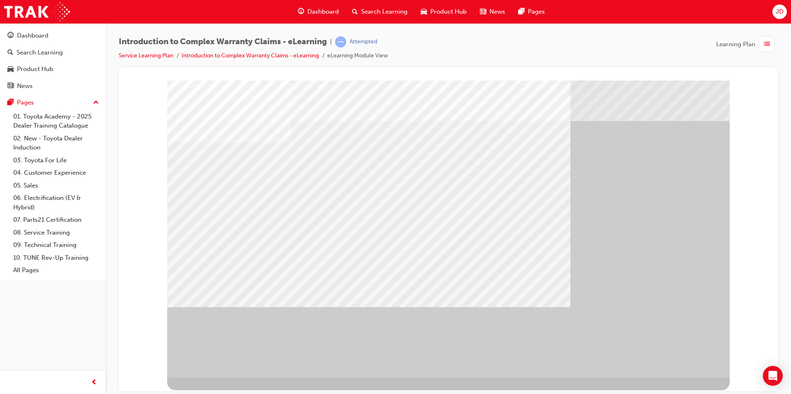
drag, startPoint x: 272, startPoint y: 208, endPoint x: 389, endPoint y: 206, distance: 116.2
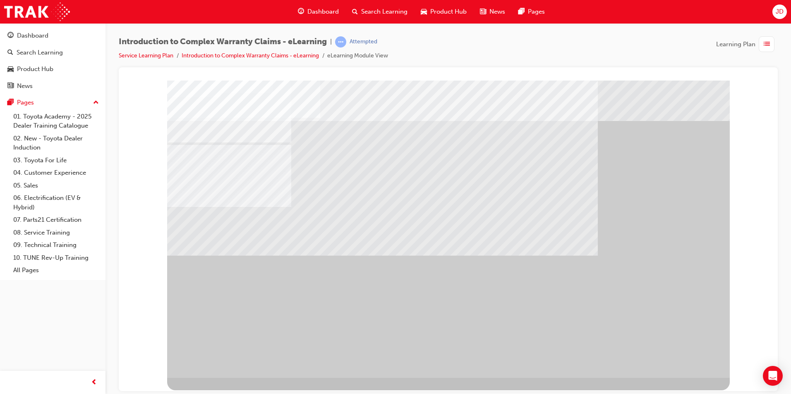
drag, startPoint x: 347, startPoint y: 269, endPoint x: 423, endPoint y: 161, distance: 131.9
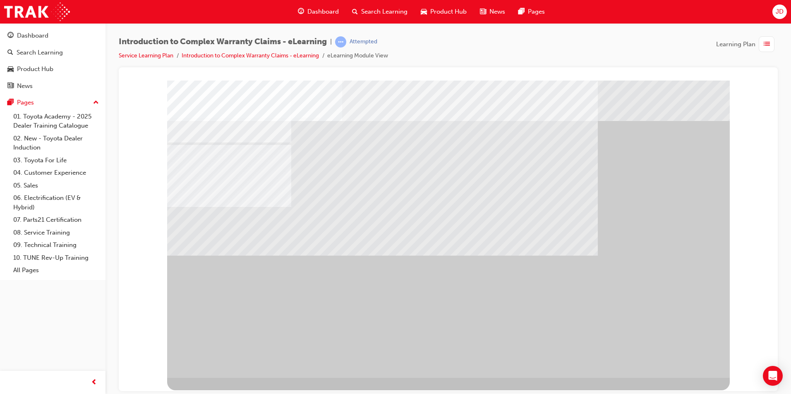
drag, startPoint x: 402, startPoint y: 283, endPoint x: 416, endPoint y: 285, distance: 14.3
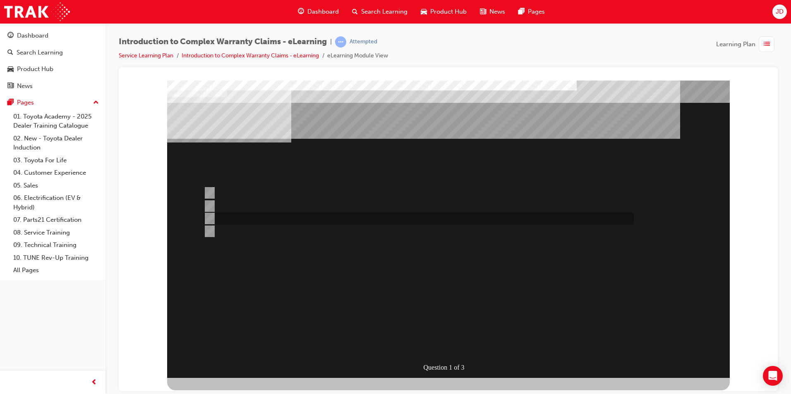
click at [297, 215] on div at bounding box center [416, 219] width 430 height 12
radio input "true"
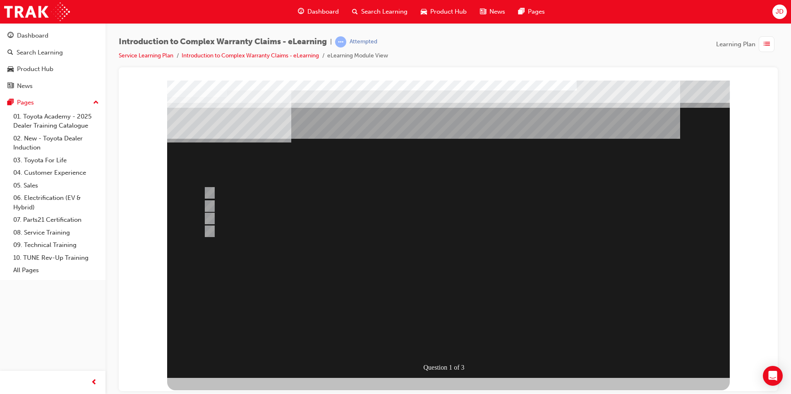
click at [212, 205] on div at bounding box center [448, 229] width 562 height 298
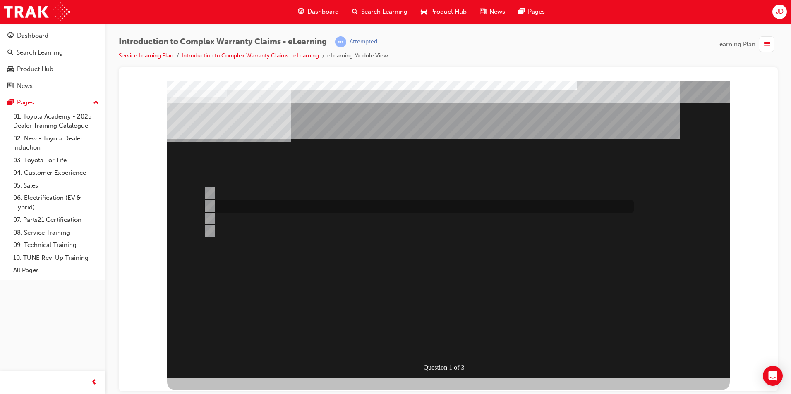
click at [209, 206] on input "The majority of WINPAQ Claims processed are for TSA reimbursement." at bounding box center [207, 206] width 9 height 9
radio input "true"
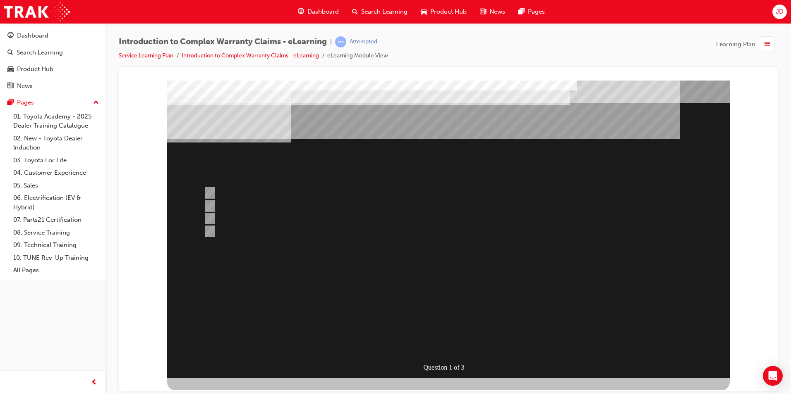
click at [522, 308] on div at bounding box center [448, 229] width 562 height 298
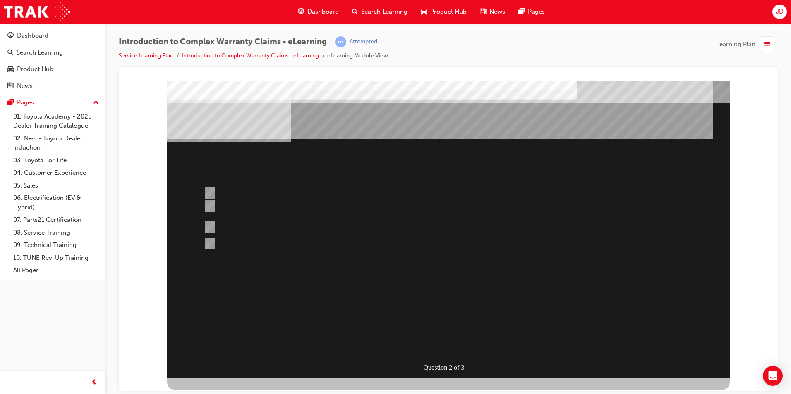
click at [461, 332] on div "" at bounding box center [448, 349] width 562 height 35
click at [255, 214] on div at bounding box center [416, 211] width 430 height 21
radio input "true"
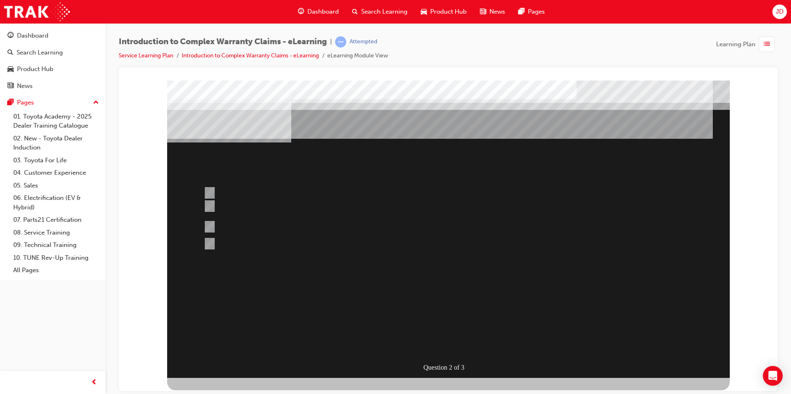
click at [437, 313] on div at bounding box center [448, 229] width 562 height 298
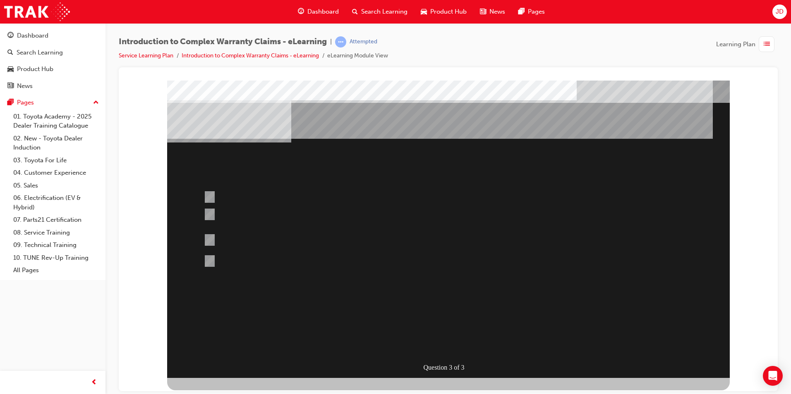
click at [774, 12] on div "JD" at bounding box center [779, 12] width 14 height 14
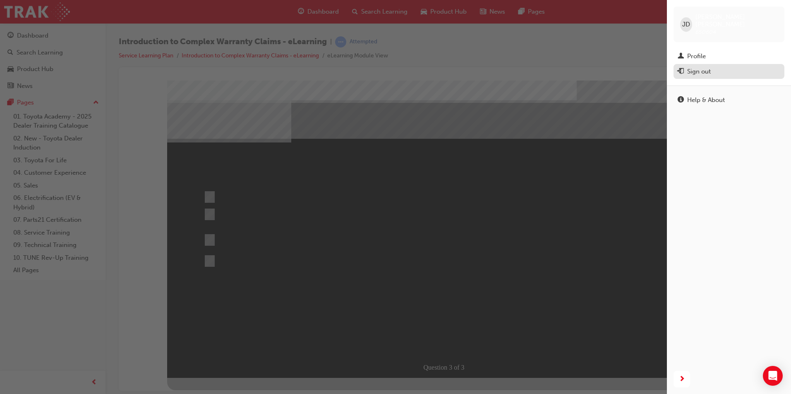
click at [720, 67] on div "Sign out" at bounding box center [728, 72] width 103 height 10
